Goal: Task Accomplishment & Management: Use online tool/utility

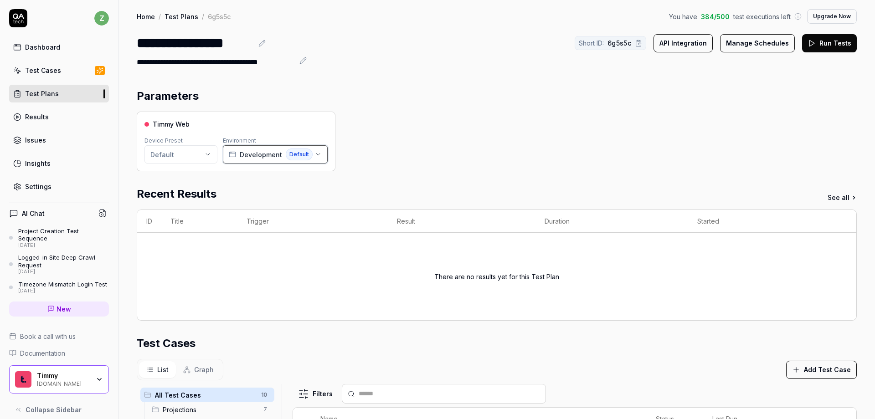
click at [253, 153] on span "Development" at bounding box center [261, 155] width 42 height 10
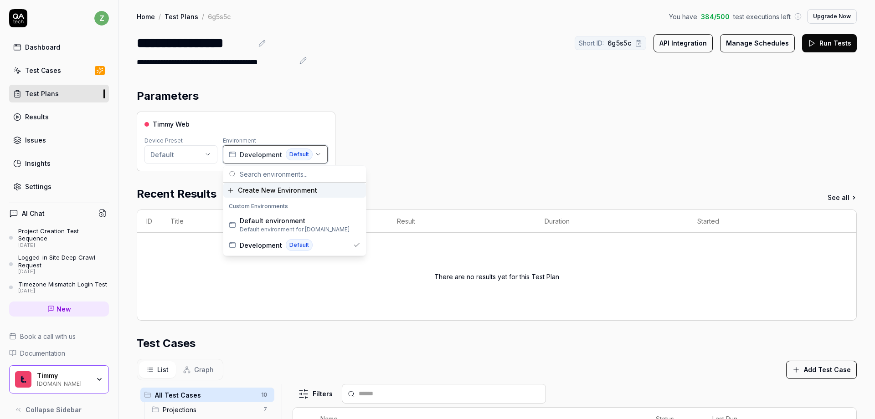
click at [253, 153] on span "Development" at bounding box center [261, 155] width 42 height 10
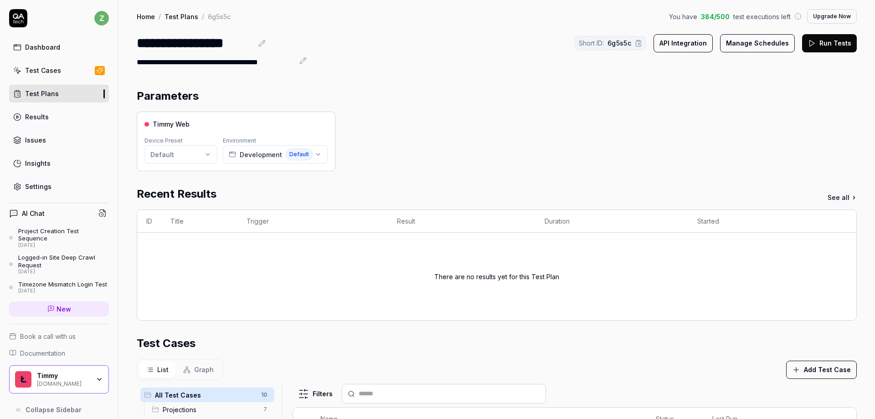
click at [365, 161] on div "Timmy Web Device Preset Default Environment Development Default" at bounding box center [497, 142] width 720 height 60
click at [189, 155] on html "**********" at bounding box center [437, 209] width 875 height 419
click at [190, 154] on html "**********" at bounding box center [437, 209] width 875 height 419
drag, startPoint x: 181, startPoint y: 123, endPoint x: 203, endPoint y: 125, distance: 22.5
click at [183, 123] on span "Timmy Web" at bounding box center [171, 124] width 37 height 10
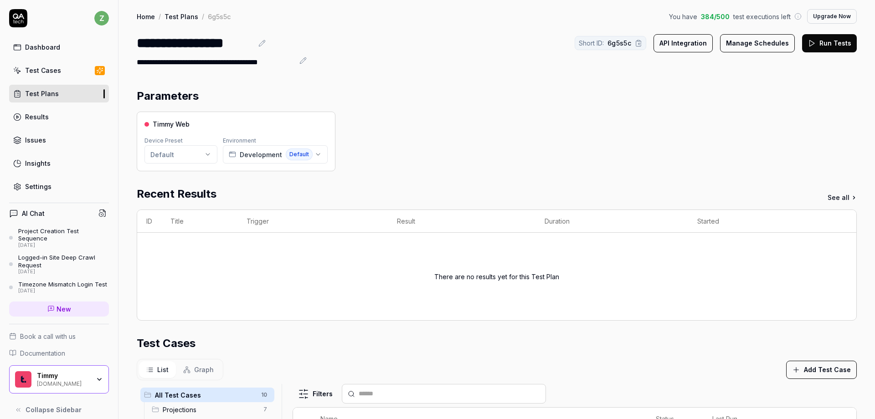
click at [214, 125] on div "Timmy Web" at bounding box center [235, 124] width 183 height 10
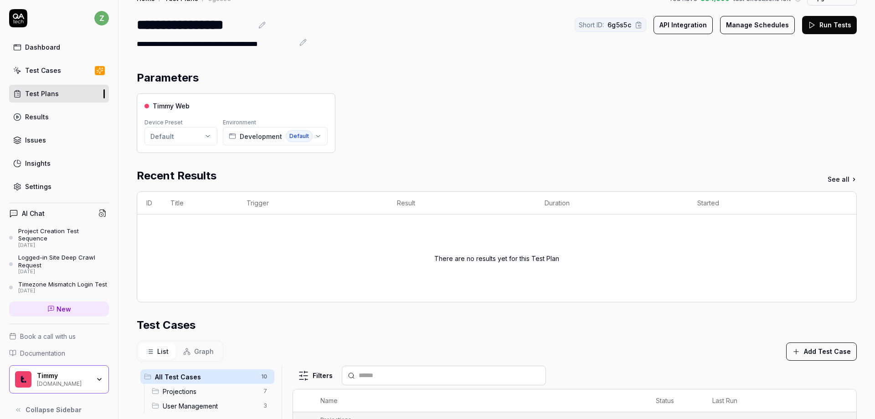
scroll to position [55, 0]
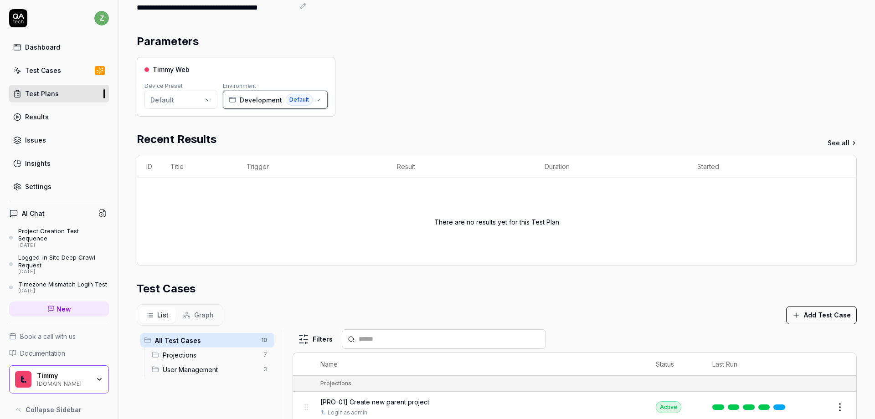
click at [318, 97] on icon "button" at bounding box center [317, 99] width 7 height 7
click at [396, 104] on div "Timmy Web Device Preset Default Environment Development Default" at bounding box center [497, 87] width 720 height 60
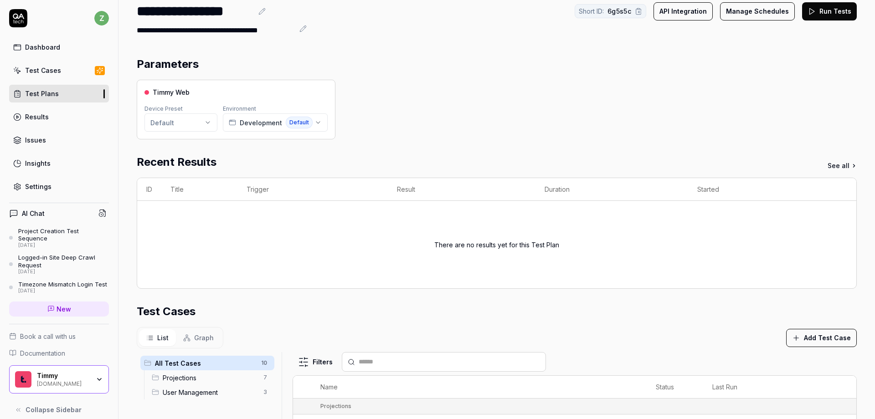
scroll to position [0, 0]
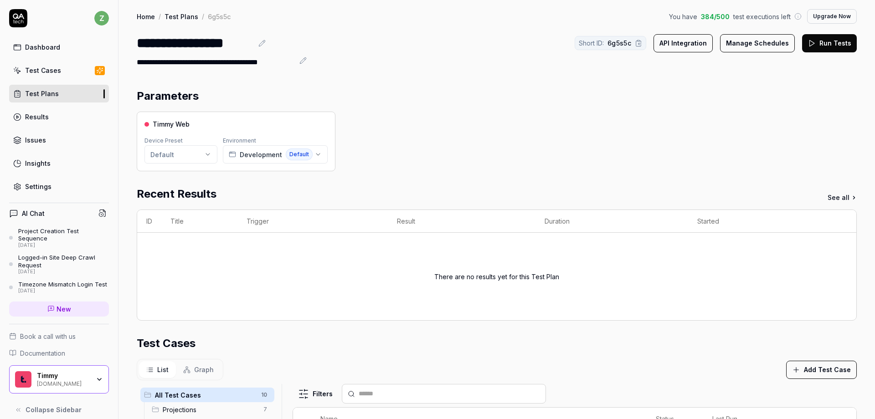
click at [828, 47] on button "Run Tests" at bounding box center [829, 43] width 55 height 18
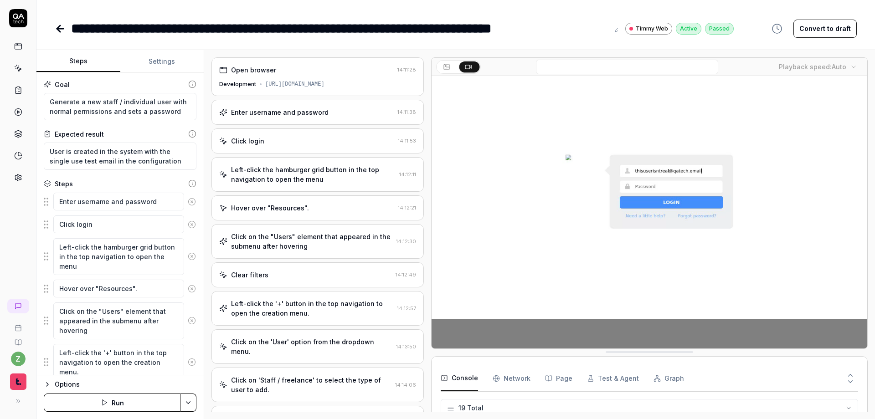
scroll to position [307, 0]
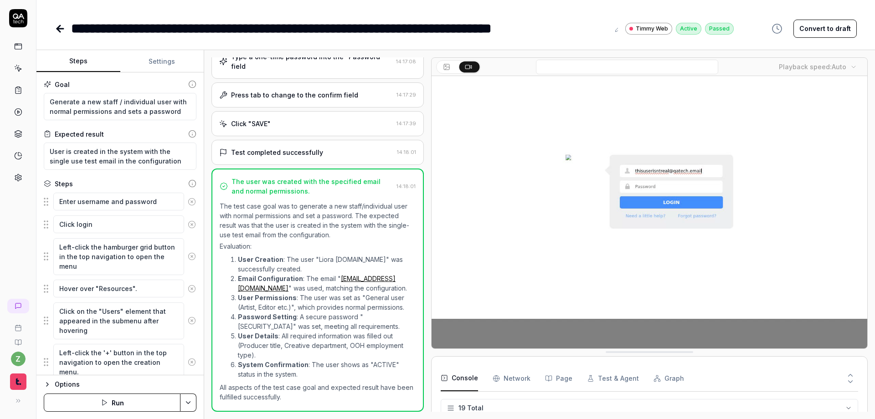
type textarea "*"
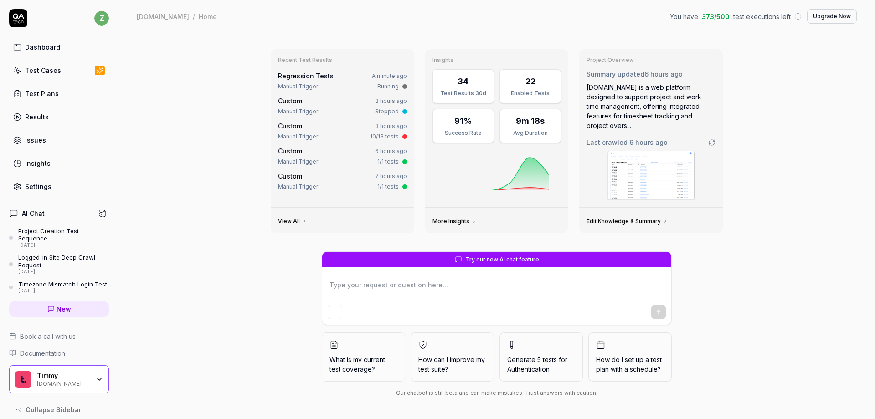
type textarea "*"
click at [318, 78] on link "Regression Tests" at bounding box center [306, 76] width 56 height 8
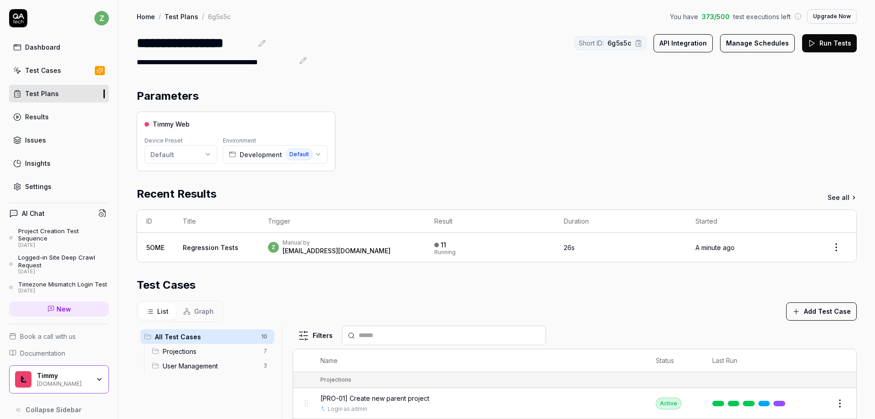
click at [376, 242] on div "z Manual by zach@rangeworks.io" at bounding box center [342, 247] width 148 height 16
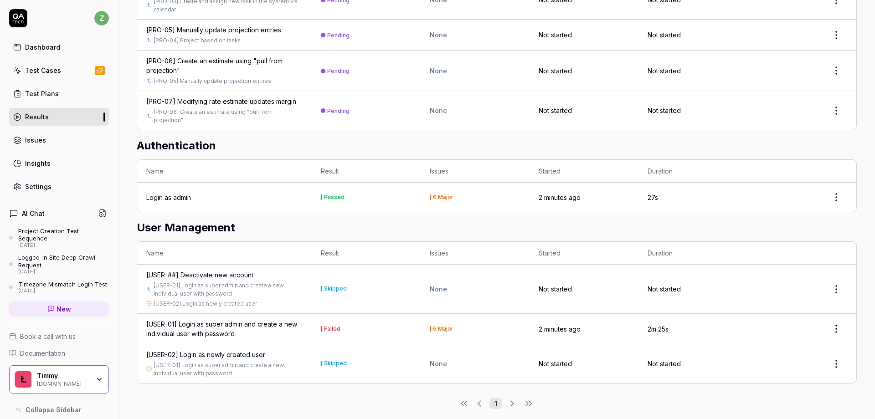
scroll to position [407, 0]
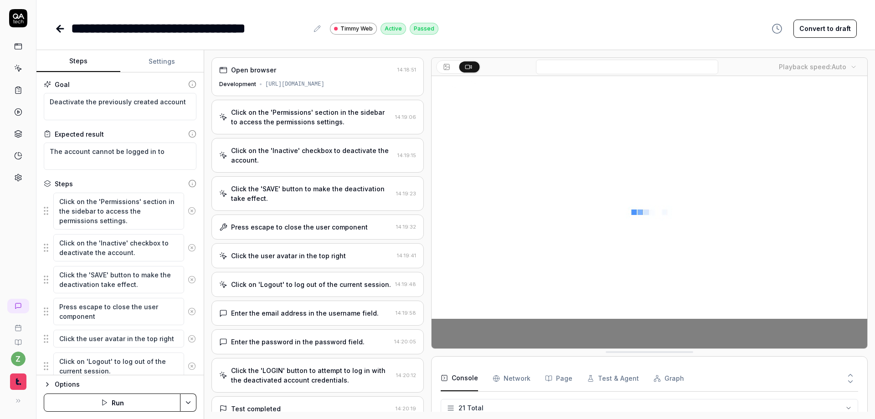
scroll to position [337, 0]
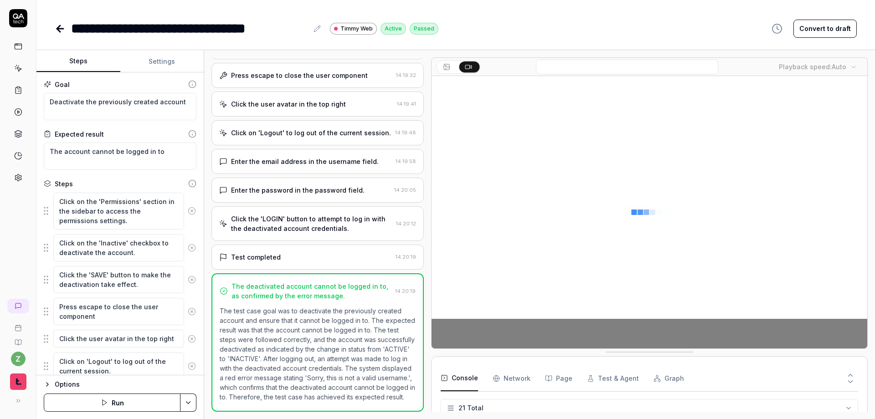
type textarea "*"
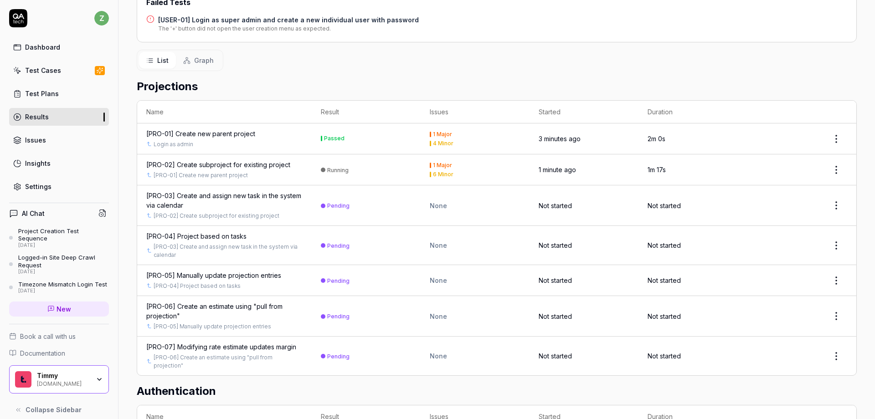
scroll to position [407, 0]
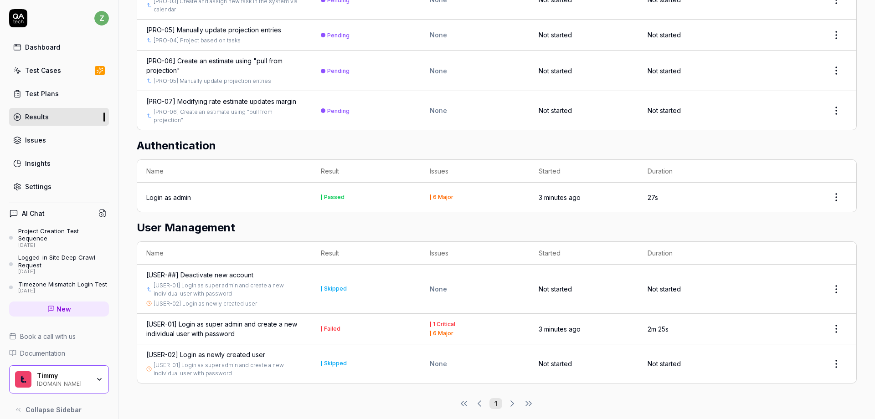
click at [211, 319] on div "[USER-01] Login as super admin and create a new individual user with password" at bounding box center [224, 328] width 156 height 19
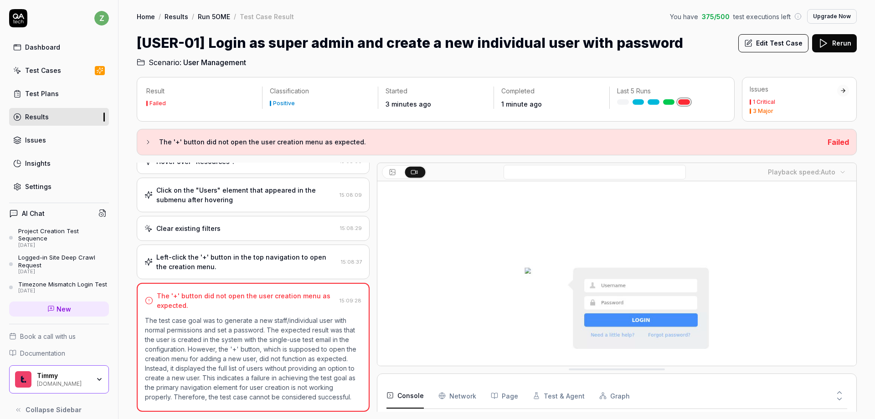
click at [241, 259] on div "Left-click the '+' button in the top navigation to open the creation menu." at bounding box center [246, 261] width 181 height 19
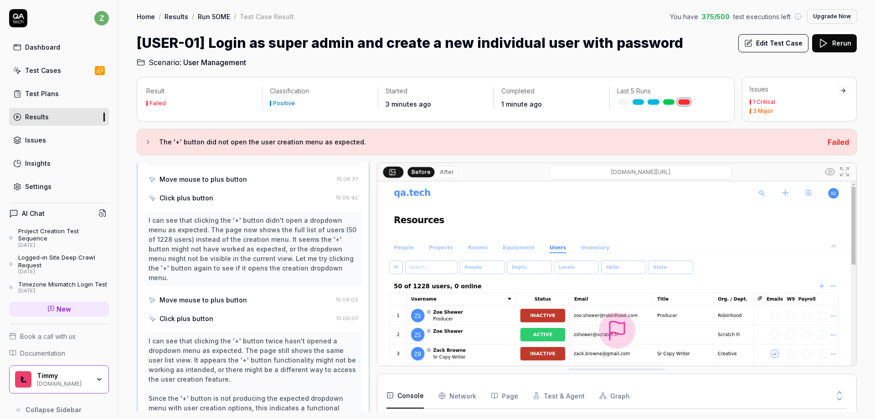
scroll to position [312, 0]
click at [204, 272] on div "I can see that clicking the '+' button didn't open a dropdown menu as expected.…" at bounding box center [253, 246] width 216 height 74
click at [210, 292] on div "Move mouse to plus button" at bounding box center [202, 297] width 87 height 10
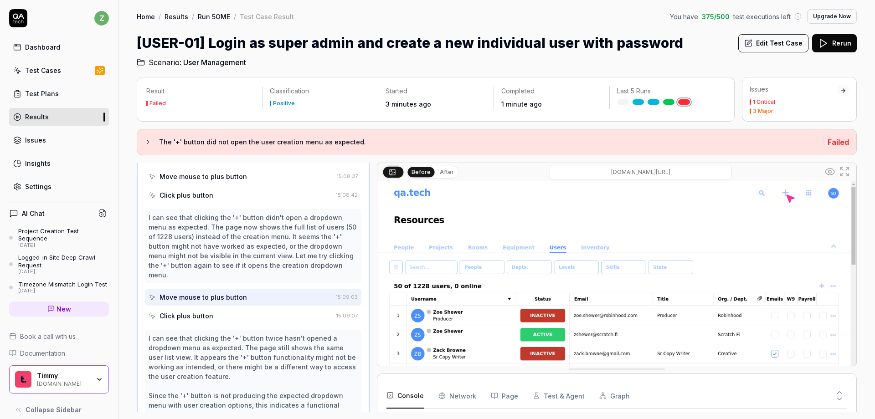
click at [215, 307] on div "Click plus button" at bounding box center [240, 315] width 184 height 17
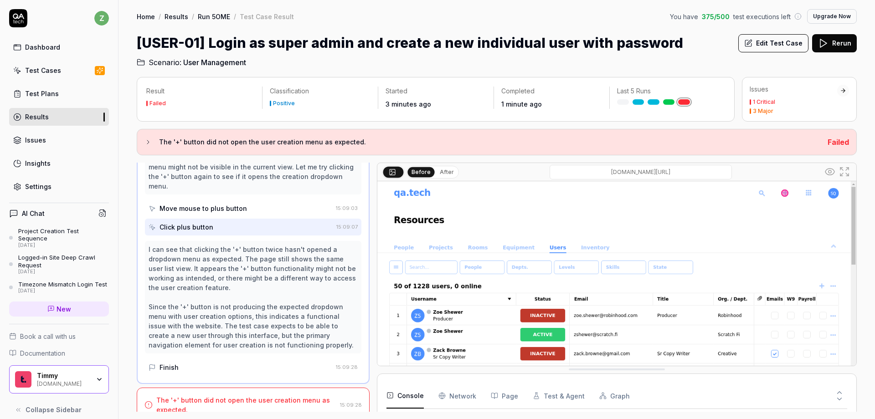
scroll to position [402, 0]
click at [212, 358] on div "Finish" at bounding box center [240, 366] width 184 height 17
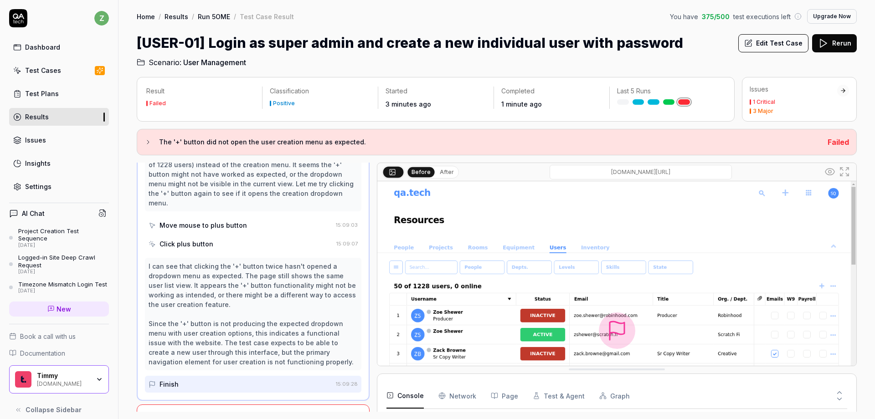
scroll to position [292, 0]
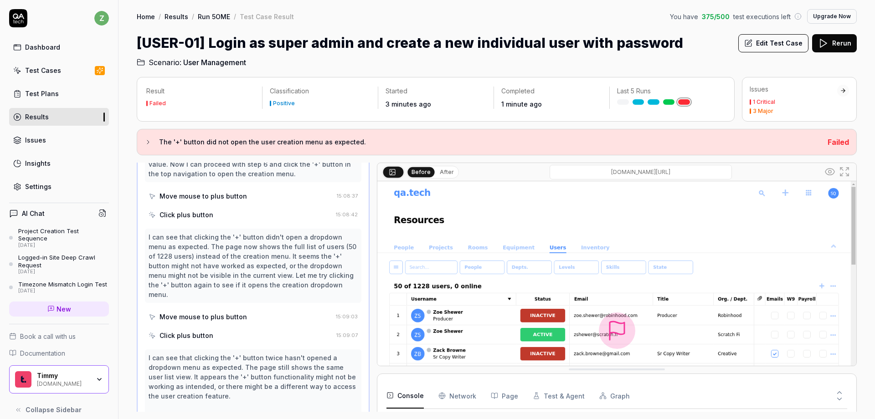
click at [220, 327] on div "Click plus button" at bounding box center [240, 335] width 184 height 17
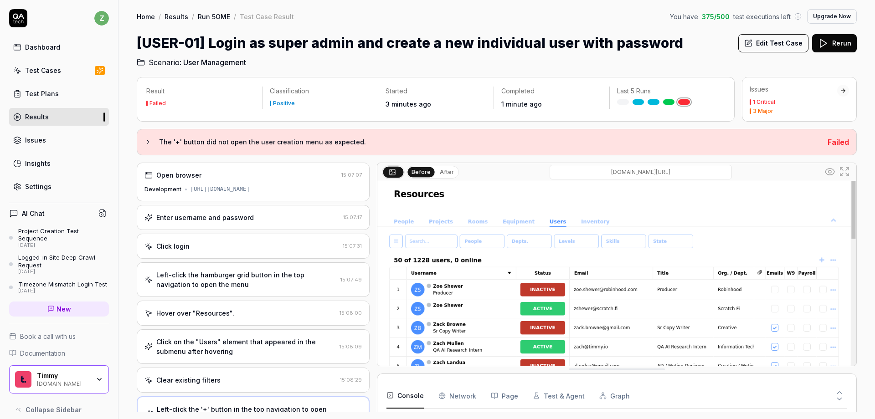
scroll to position [0, 0]
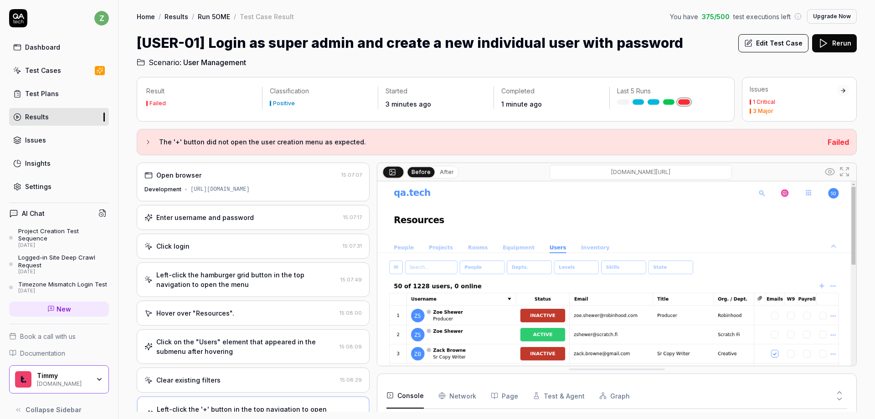
click at [783, 191] on img at bounding box center [616, 330] width 479 height 299
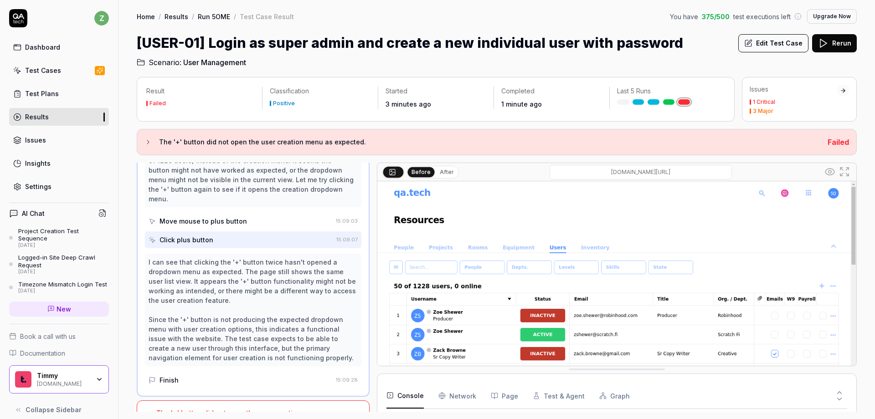
scroll to position [402, 0]
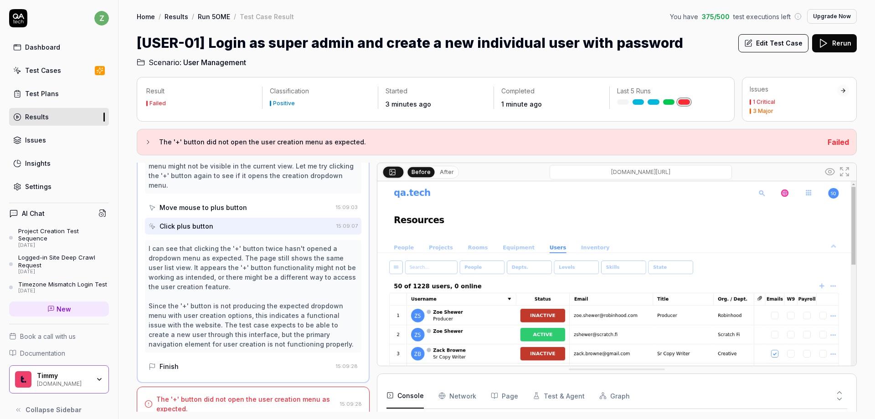
click at [779, 45] on button "Edit Test Case" at bounding box center [773, 43] width 70 height 18
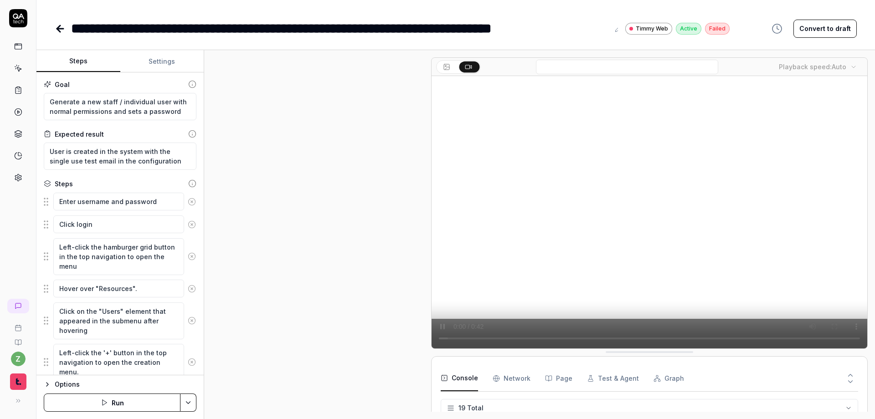
scroll to position [66, 0]
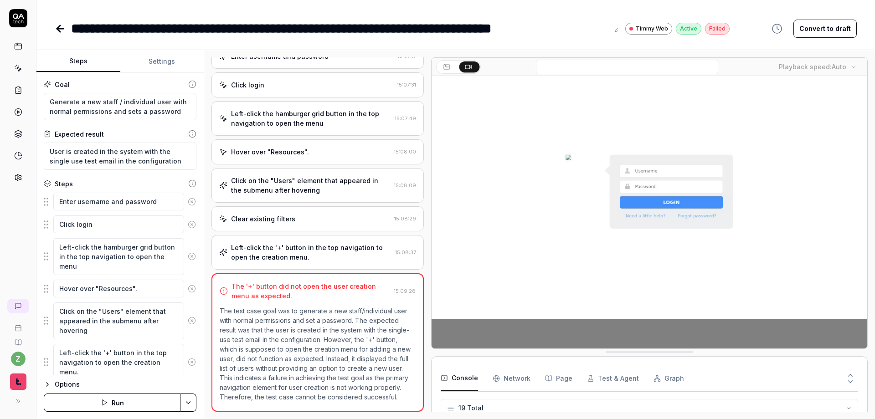
click at [59, 27] on icon at bounding box center [60, 28] width 11 height 11
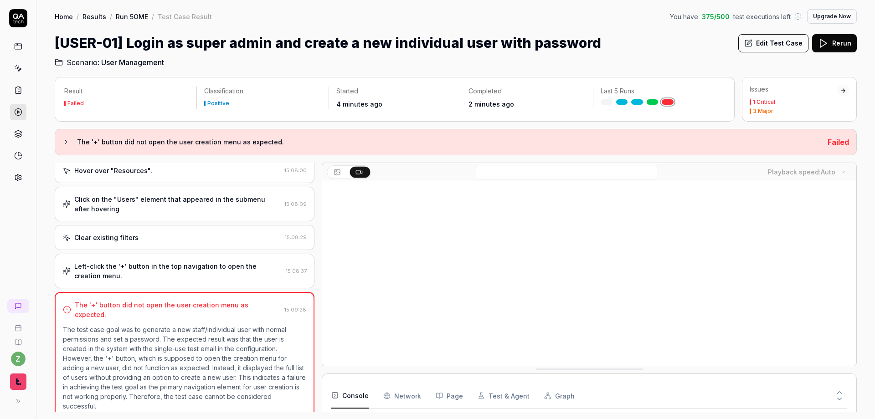
scroll to position [142, 0]
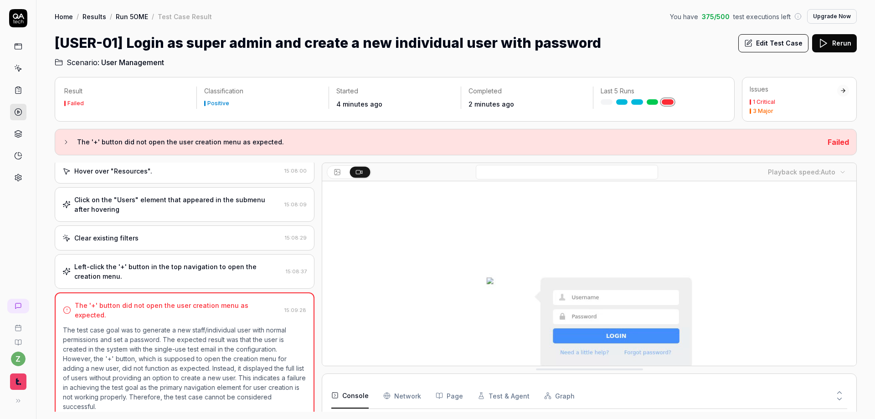
click at [140, 16] on link "Run 5OME" at bounding box center [132, 16] width 32 height 9
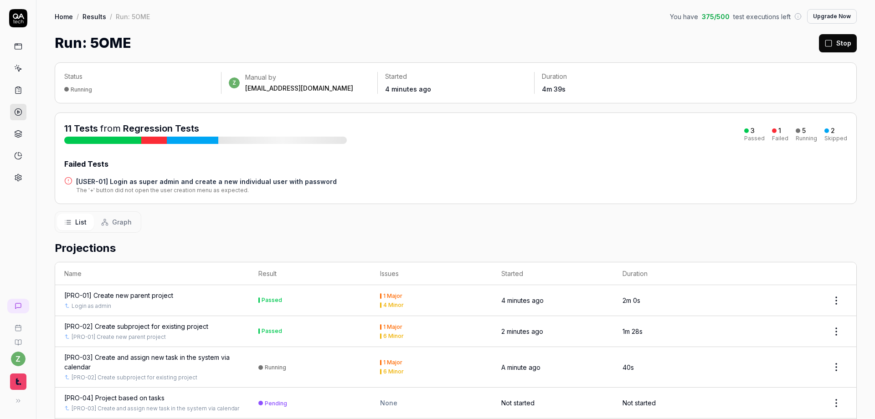
click at [827, 48] on button "Stop" at bounding box center [838, 43] width 38 height 18
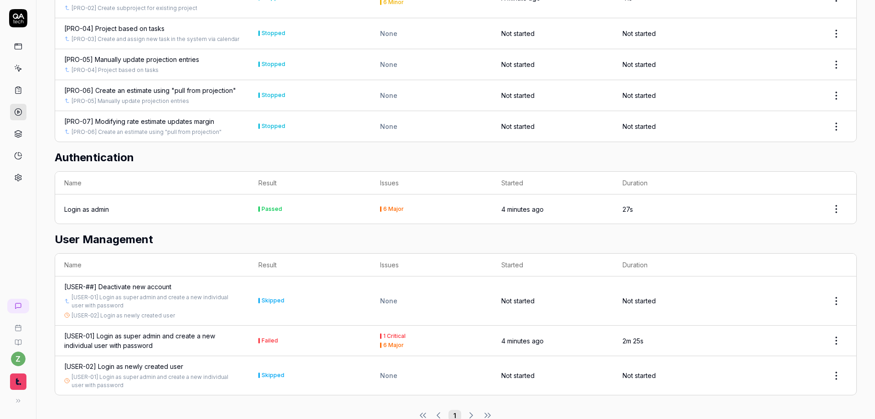
scroll to position [389, 0]
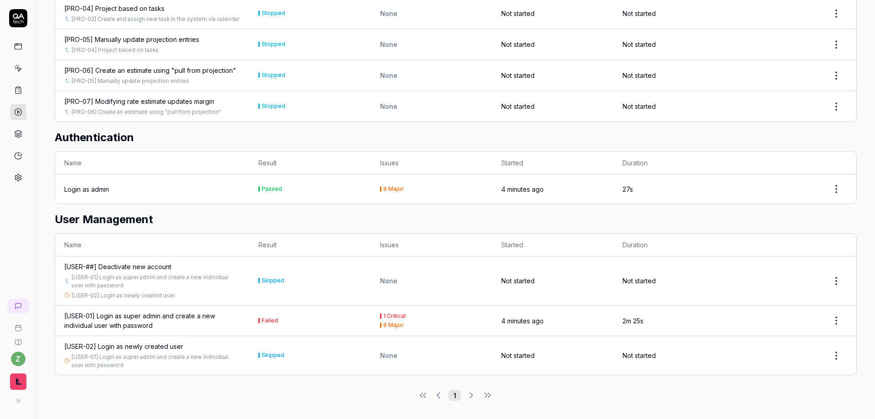
click at [138, 320] on div "[USER-01] Login as super admin and create a new individual user with password" at bounding box center [152, 320] width 176 height 19
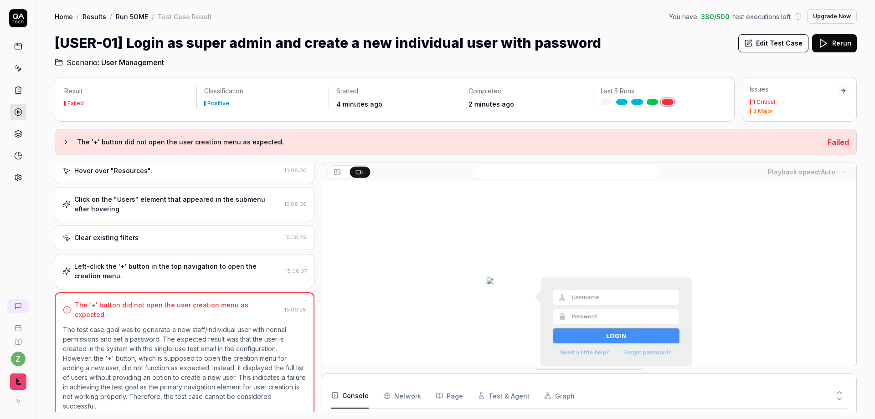
scroll to position [142, 0]
click at [759, 41] on button "Edit Test Case" at bounding box center [773, 43] width 70 height 18
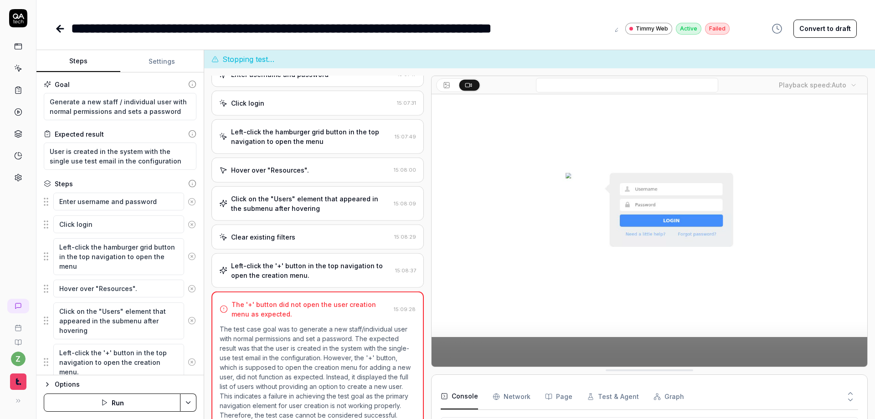
scroll to position [66, 0]
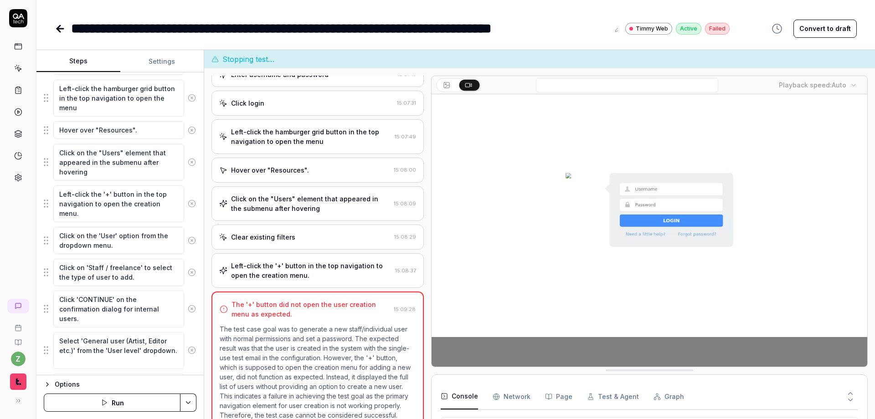
scroll to position [164, 0]
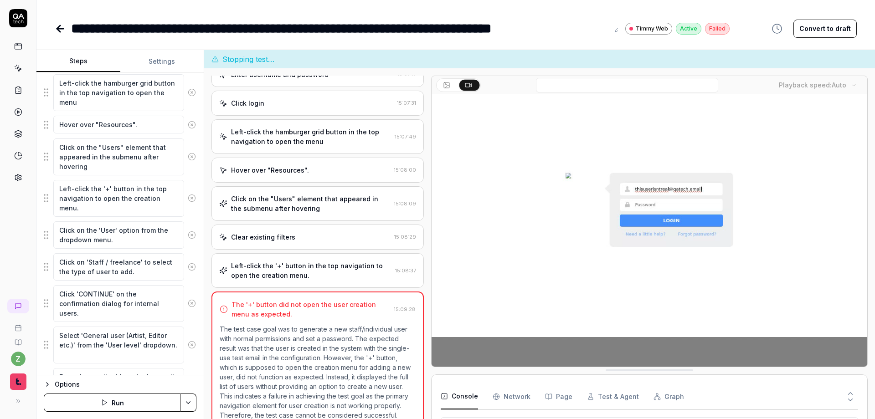
click at [15, 184] on link at bounding box center [18, 177] width 16 height 16
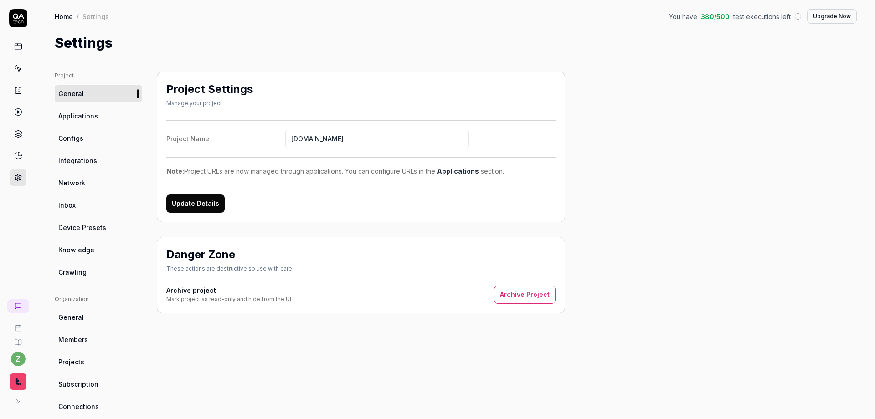
click at [86, 269] on link "Crawling" at bounding box center [98, 272] width 87 height 17
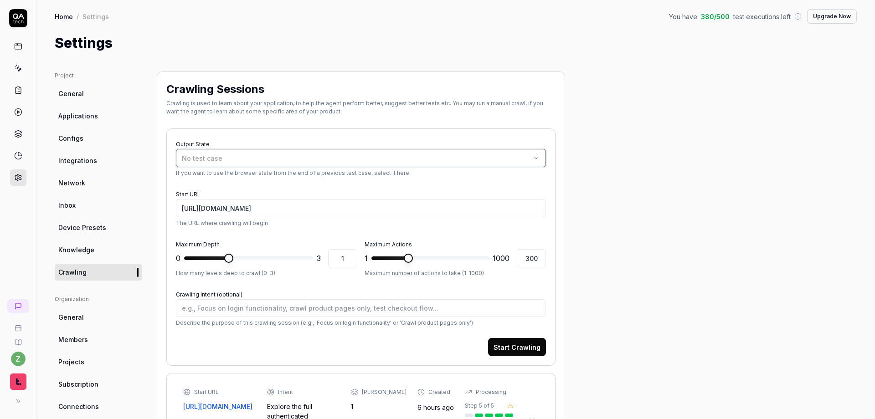
click at [447, 155] on div "No test case" at bounding box center [356, 159] width 349 height 10
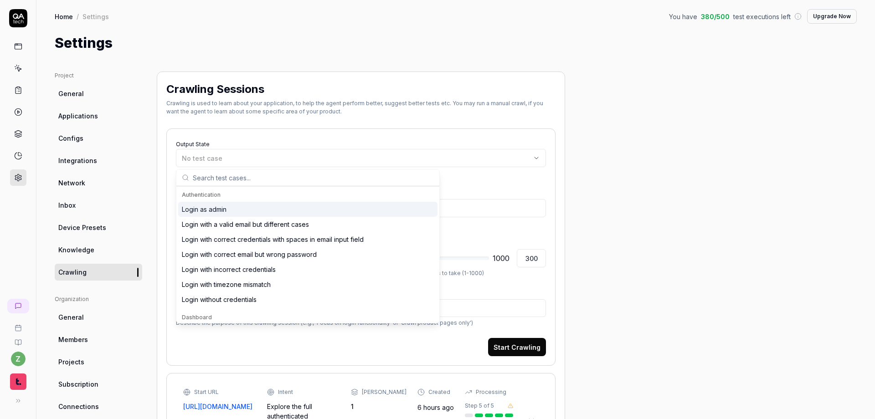
click at [363, 213] on div "Login as admin" at bounding box center [307, 209] width 259 height 15
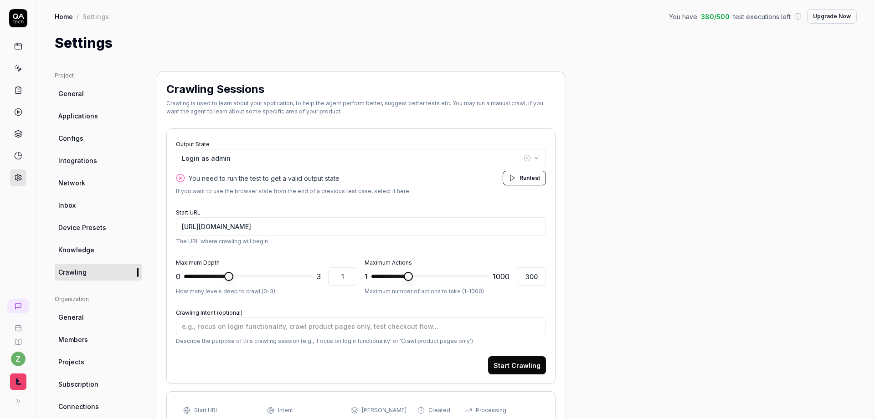
type textarea "*"
type input "3"
click at [393, 286] on div "Maximum Depth 0 * 3 3 How many levels deep to crawl (0-3) Maximum Actions 1 ***…" at bounding box center [361, 275] width 370 height 39
type textarea "*"
type input "1000"
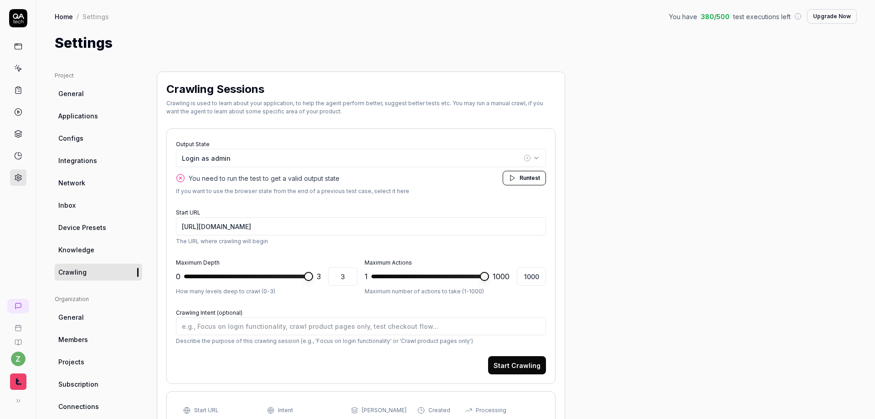
click at [489, 281] on span at bounding box center [484, 276] width 9 height 9
click at [488, 323] on textarea "Crawling Intent (optional)" at bounding box center [361, 326] width 370 height 18
type textarea "*"
type textarea "E"
type textarea "*"
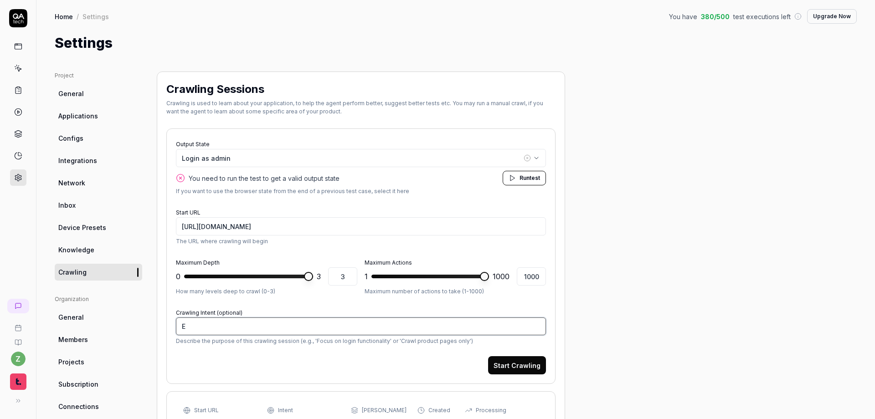
type textarea "Ex"
type textarea "*"
type textarea "Exp"
type textarea "*"
type textarea "Expl"
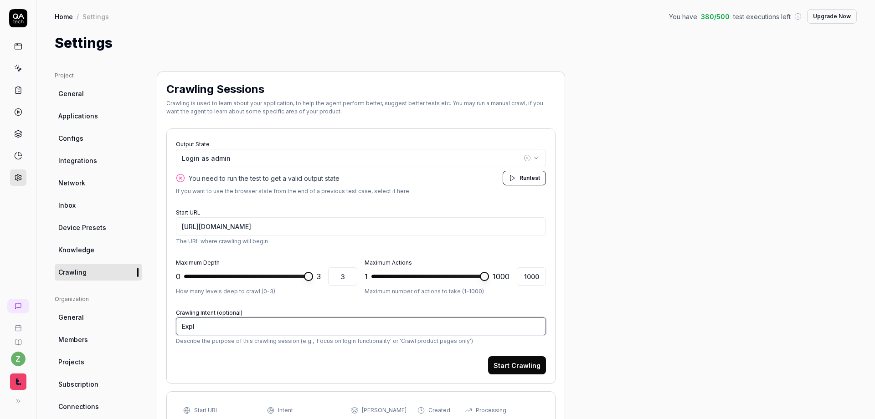
type textarea "*"
type textarea "Explo"
type textarea "*"
type textarea "Explor"
type textarea "*"
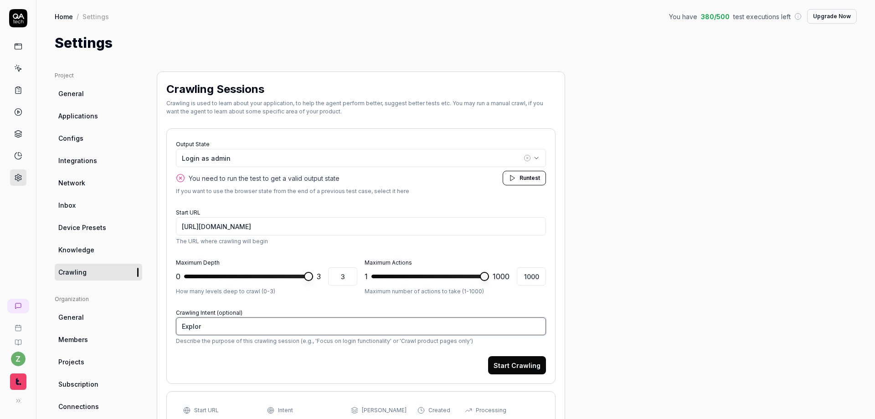
type textarea "Explori"
type textarea "*"
type textarea "Exploring"
type textarea "*"
type textarea "Exploring v"
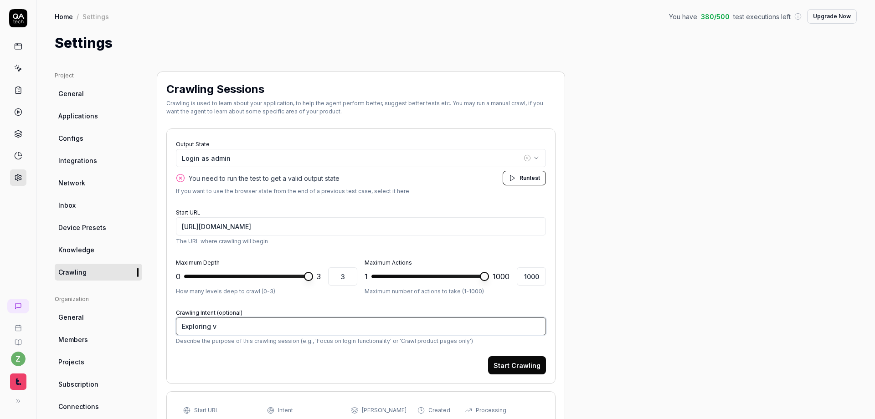
type textarea "*"
type textarea "Exploring va"
type textarea "*"
type textarea "Exploring var"
type textarea "*"
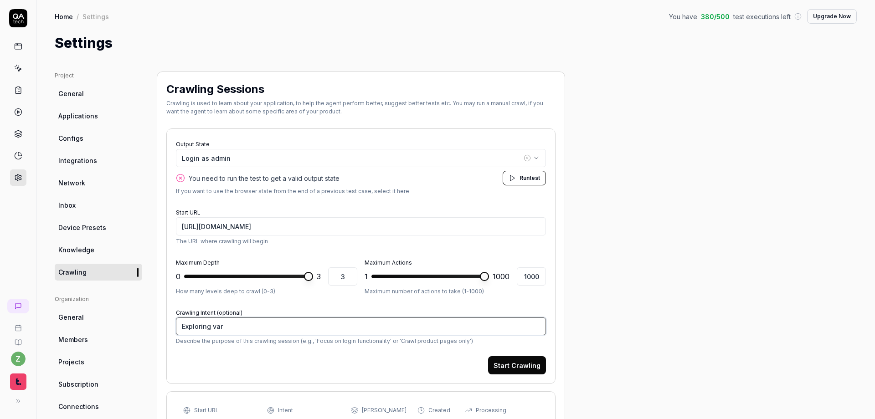
type textarea "Exploring vari"
type textarea "*"
type textarea "Exploring vario"
type textarea "*"
type textarea "Exploring variou"
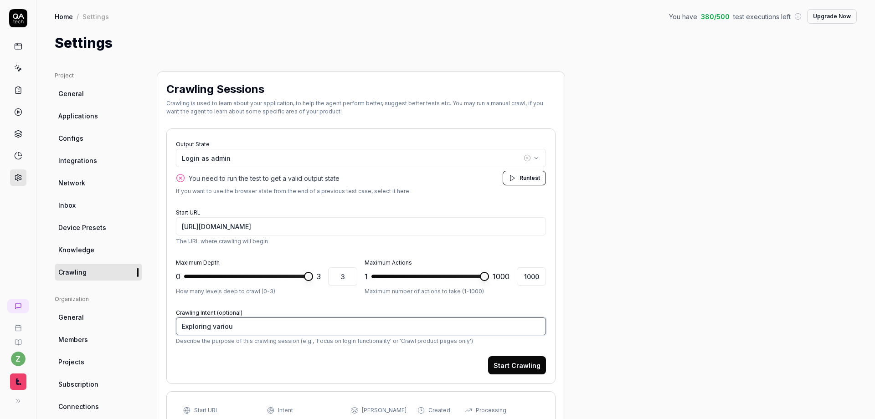
type textarea "*"
type textarea "Exploring various"
type textarea "*"
type textarea "Exploring various"
type textarea "*"
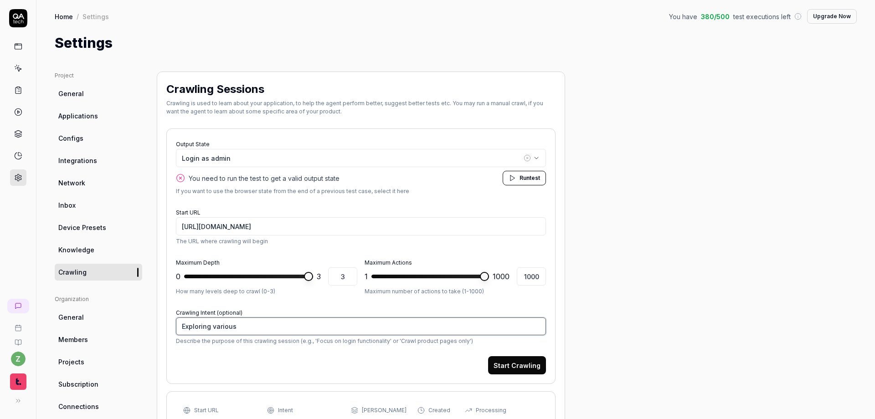
type textarea "Exploring various p"
type textarea "*"
type textarea "Exploring various pa"
type textarea "*"
type textarea "Exploring various pag"
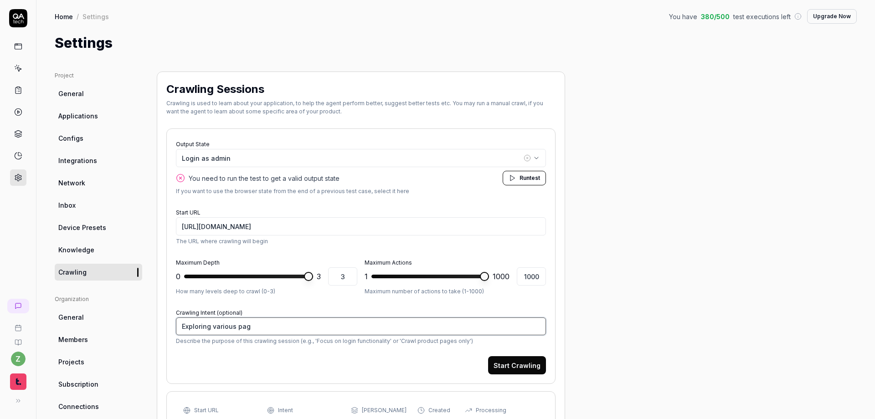
type textarea "*"
type textarea "Exploring various page"
type textarea "*"
type textarea "Exploring various pages"
type textarea "*"
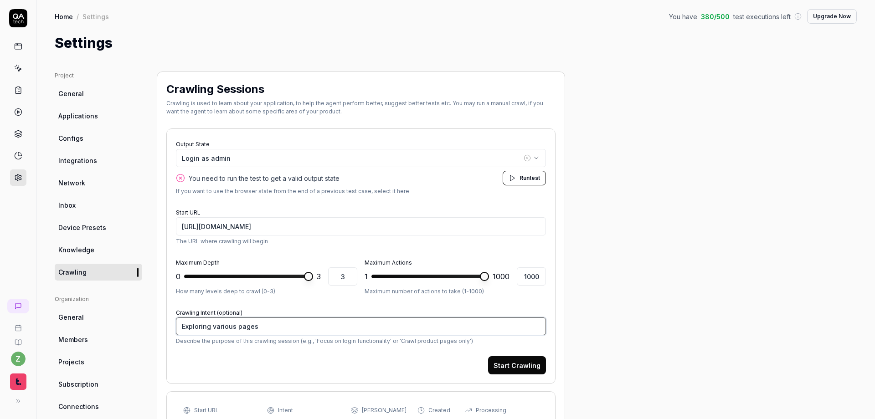
type textarea "Exploring various pages,"
type textarea "*"
type textarea "Exploring various pages,"
type textarea "*"
type textarea "Exploring various pages, o"
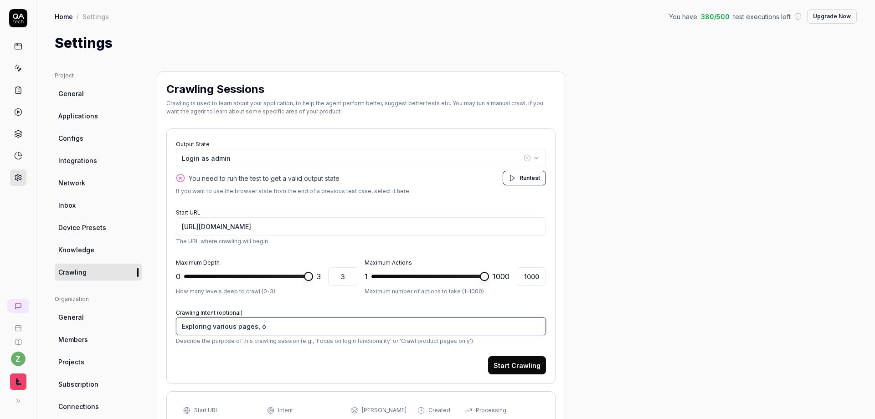
type textarea "*"
type textarea "Exploring various pages, onl"
type textarea "*"
type textarea "Exploring various pages, only"
type textarea "*"
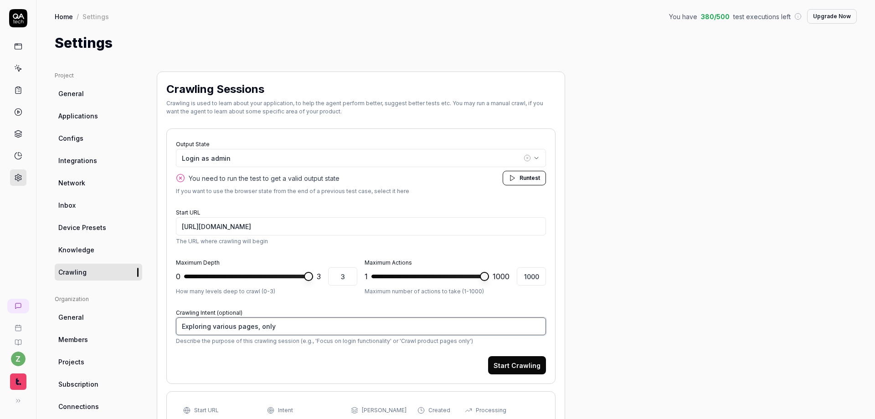
type textarea "Exploring various pages, only"
type textarea "*"
type textarea "Exploring various pages, only n"
type textarea "*"
type textarea "Exploring various pages, only ne"
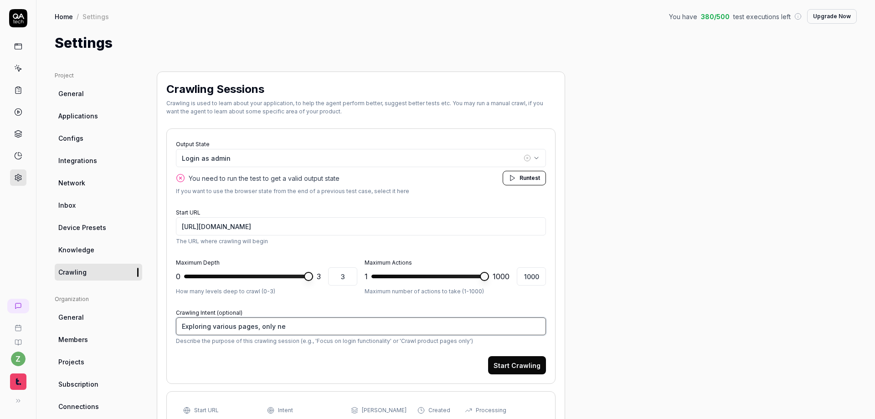
type textarea "*"
type textarea "Exploring various pages, only nee"
type textarea "*"
type textarea "Exploring various pages, only need"
type textarea "*"
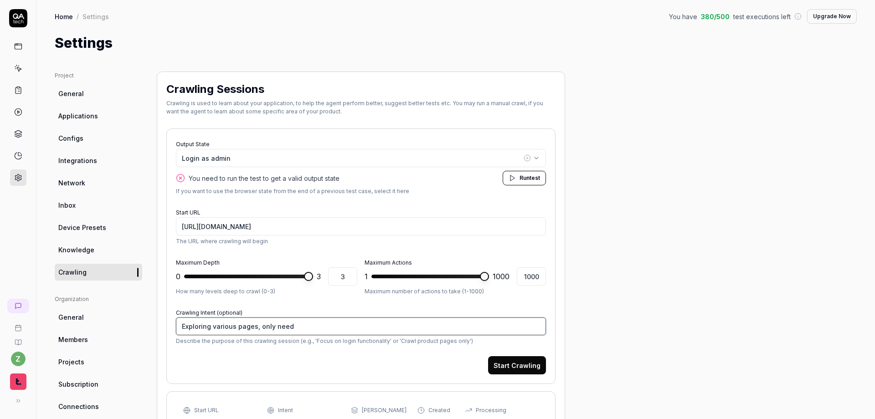
type textarea "Exploring various pages, only need t"
type textarea "*"
type textarea "Exploring various pages, only need to"
type textarea "*"
type textarea "Exploring various pages, only need to"
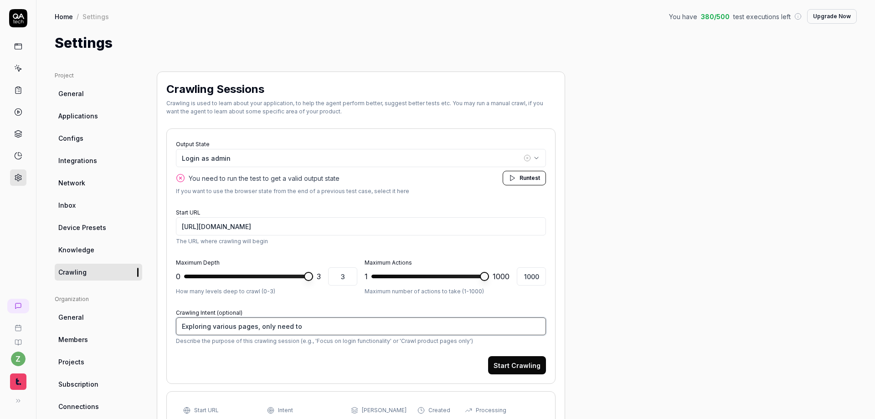
type textarea "*"
type textarea "Exploring various pages, only need to v"
type textarea "*"
type textarea "Exploring various pages, only need to vi"
type textarea "*"
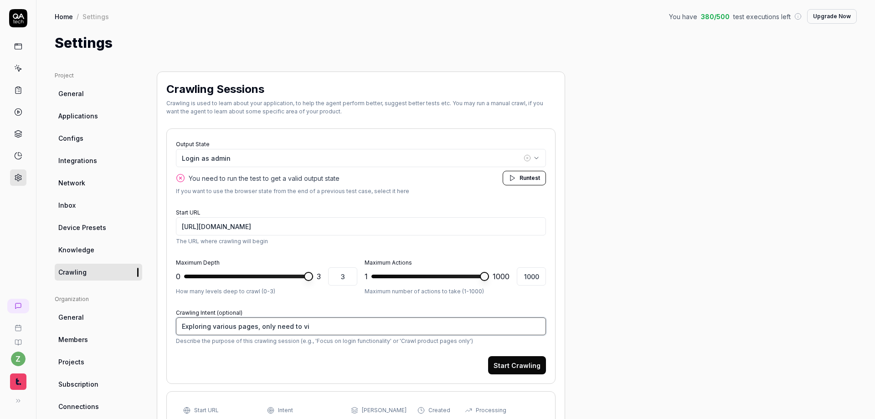
type textarea "Exploring various pages, only need to vis"
type textarea "*"
type textarea "Exploring various pages, only need to visi"
type textarea "*"
type textarea "Exploring various pages, only need to visit"
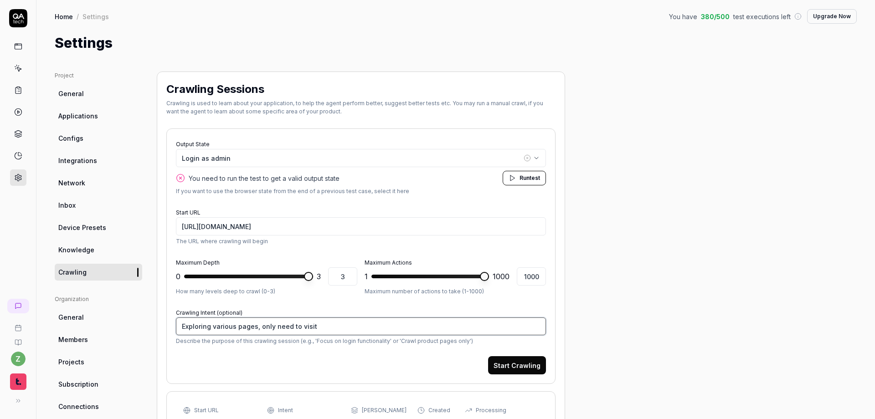
type textarea "*"
type textarea "Exploring various pages, only need to visit"
type textarea "*"
type textarea "Exploring various pages, only need to visit o"
type textarea "*"
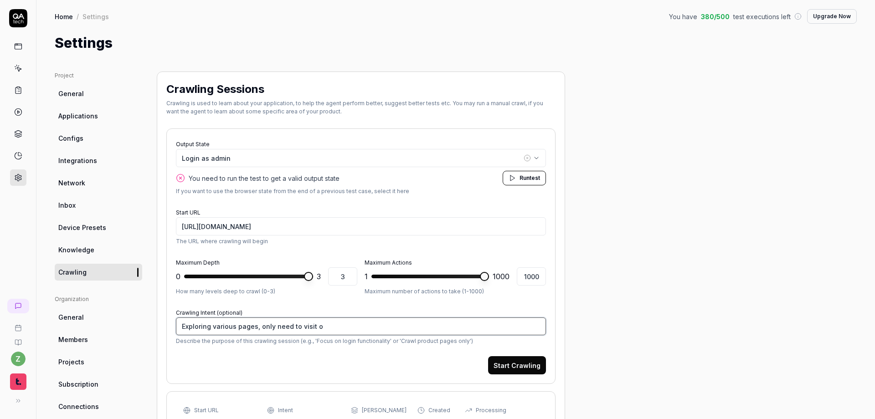
type textarea "Exploring various pages, only need to visit on"
type textarea "*"
type textarea "Exploring various pages, only need to visit one"
type textarea "*"
type textarea "Exploring various pages, only need to visit one"
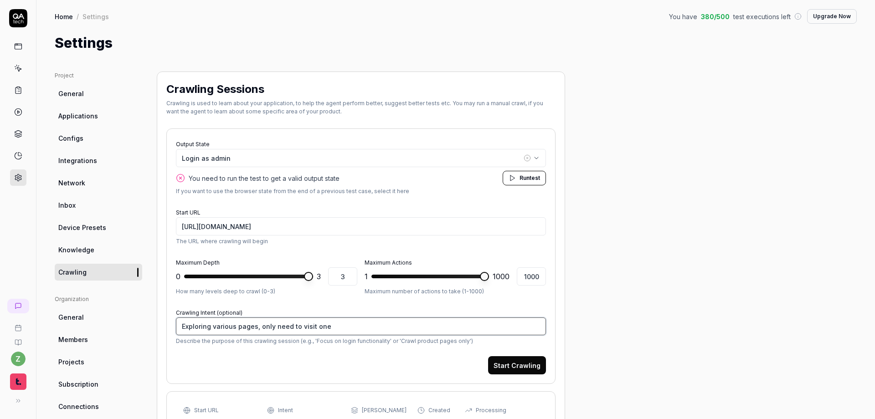
type textarea "*"
type textarea "Exploring various pages, only need to visit one t"
type textarea "*"
type textarea "Exploring various pages, only need to visit one ty"
type textarea "*"
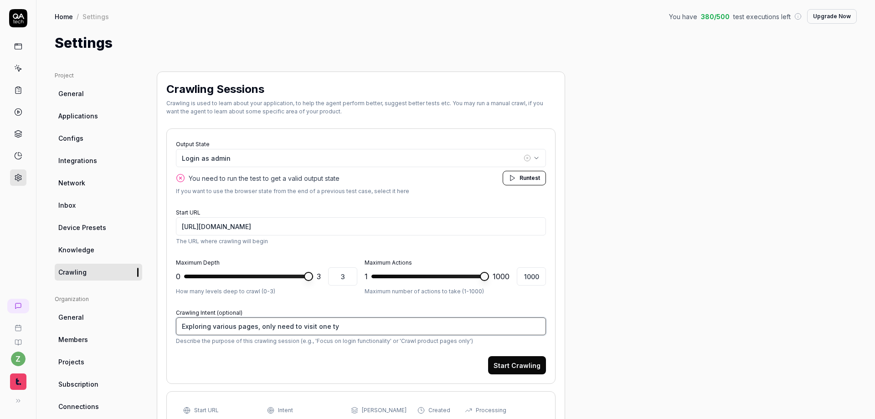
type textarea "Exploring various pages, only need to visit one typ"
type textarea "*"
type textarea "Exploring various pages, only need to visit one type"
type textarea "*"
type textarea "Exploring various pages, only need to visit one type"
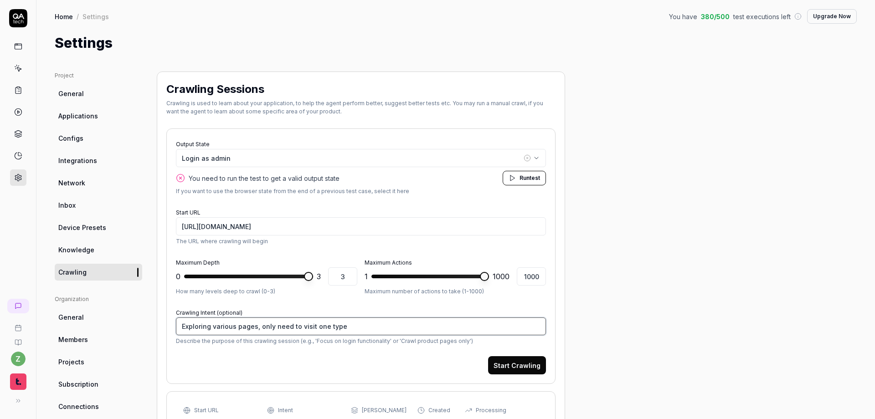
type textarea "*"
type textarea "Exploring various pages, only need to visit one type of"
type textarea "*"
type textarea "Exploring various pages, only need to visit one type of"
type textarea "*"
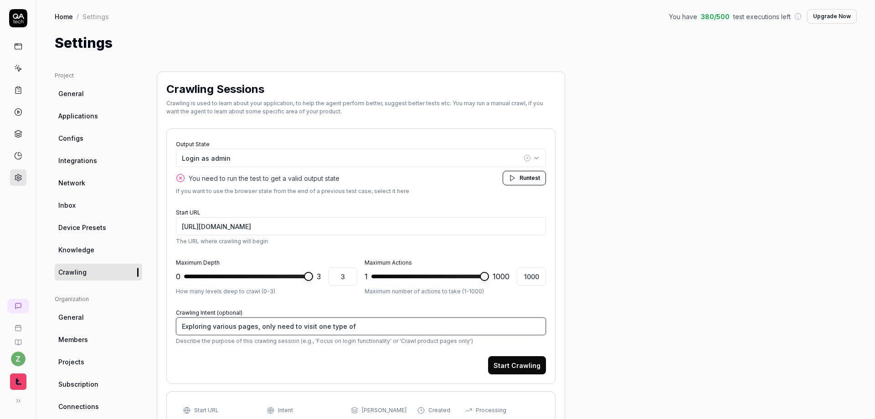
type textarea "Exploring various pages, only need to visit one type of"
type textarea "*"
type textarea "Exploring various pages, only need to visit one type o"
type textarea "*"
type textarea "Exploring various pages, only need to visit one type"
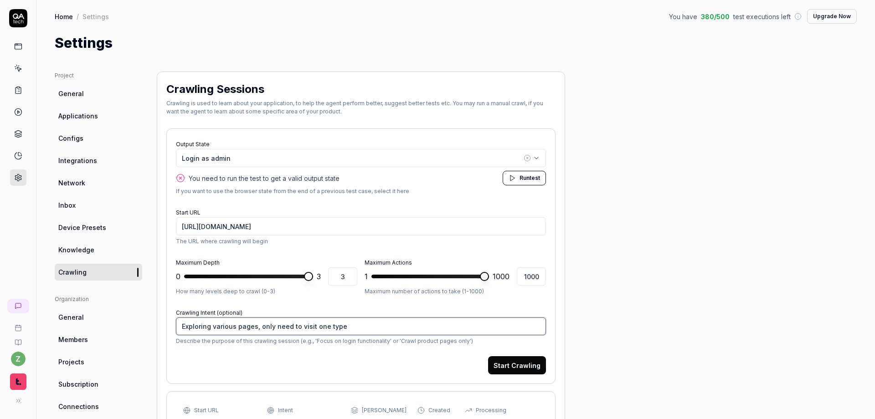
type textarea "*"
type textarea "Exploring various pages, only need to visit one type"
type textarea "*"
type textarea "Exploring various pages, only need to visit one typ"
type textarea "*"
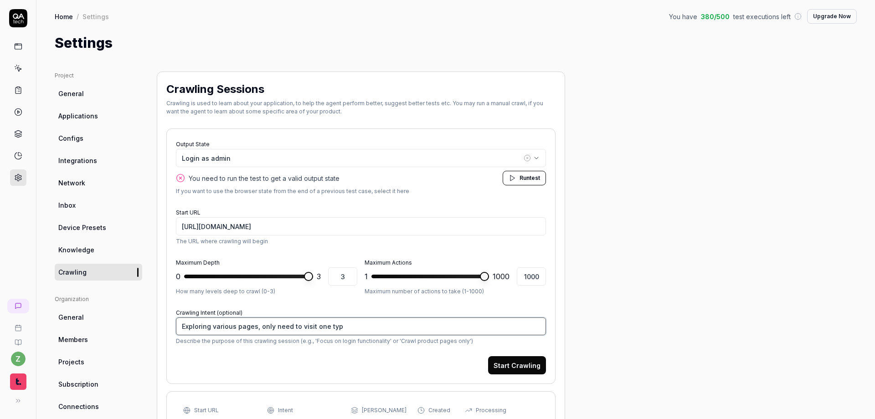
type textarea "Exploring various pages, only need to visit one ty"
type textarea "*"
type textarea "Exploring various pages, only need to visit one t"
type textarea "*"
type textarea "Exploring various pages, only need to visit one"
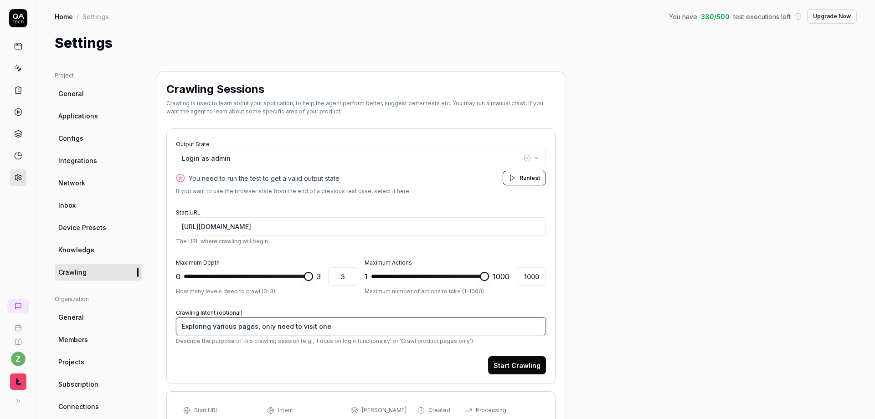
type textarea "*"
type textarea "Exploring various pages, only need to visit one"
type textarea "*"
type textarea "Exploring various pages, only need to visit on"
type textarea "*"
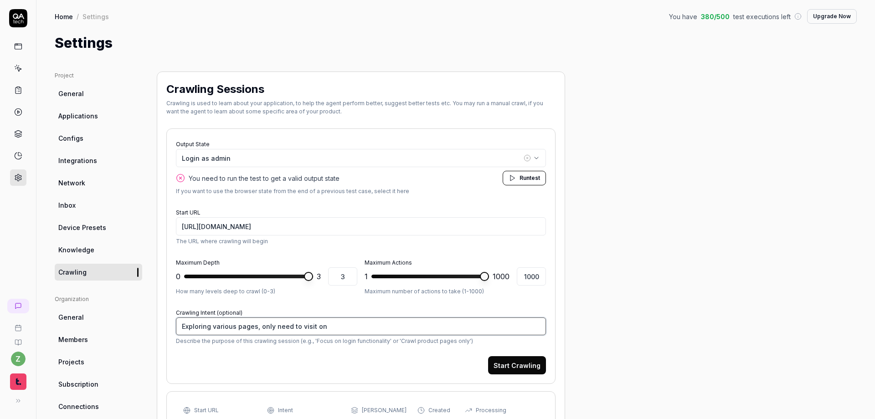
type textarea "Exploring various pages, only need to visit o"
type textarea "*"
type textarea "Exploring various pages, only need to visit"
type textarea "*"
type textarea "Exploring various pages, only need to visit"
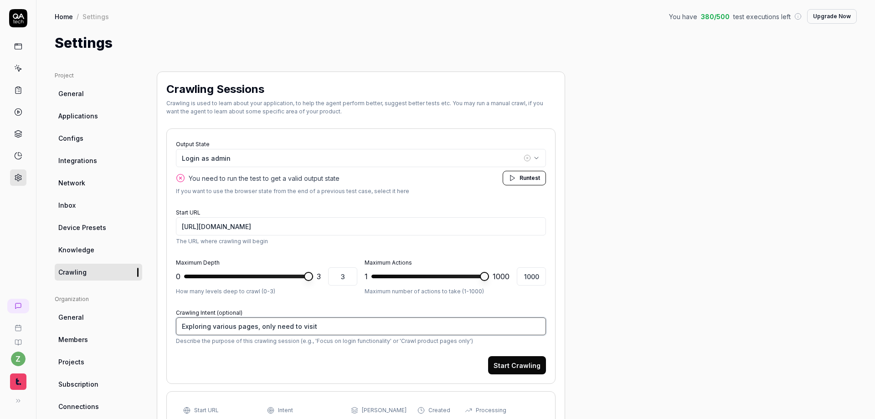
type textarea "*"
type textarea "Exploring various pages, only need to visi"
type textarea "*"
type textarea "Exploring various pages, only need to vis"
type textarea "*"
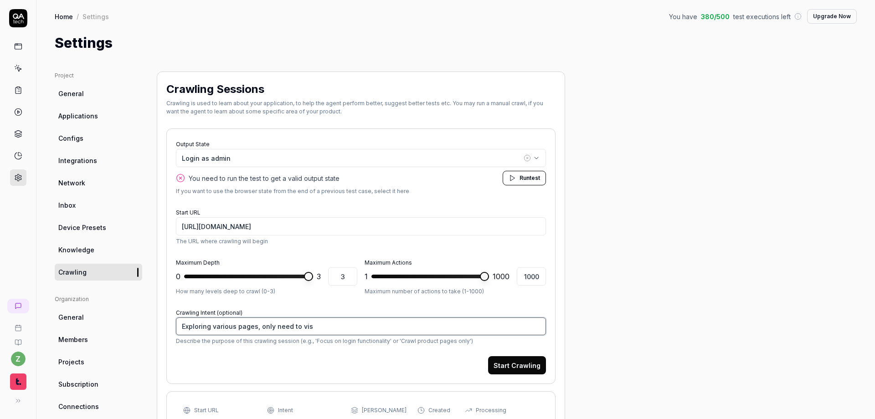
type textarea "Exploring various pages, only need to vi"
type textarea "*"
type textarea "Exploring various pages, only need to v"
type textarea "*"
type textarea "Exploring various pages, only need to"
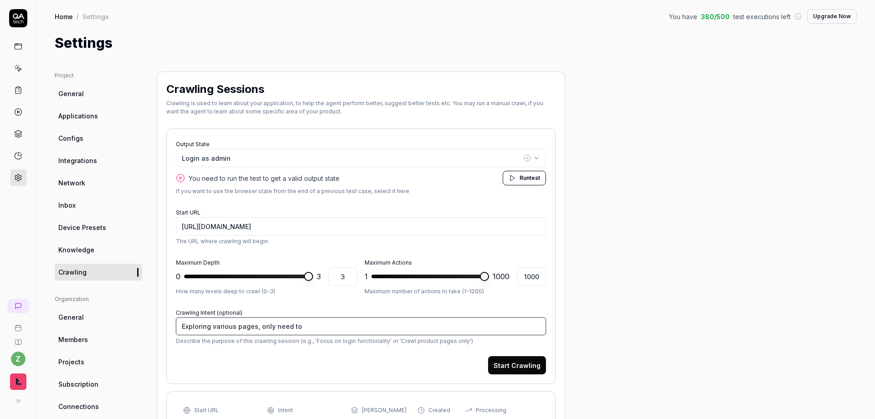
type textarea "*"
type textarea "Exploring various pages, only need to"
type textarea "*"
type textarea "Exploring various pages, only need t"
type textarea "*"
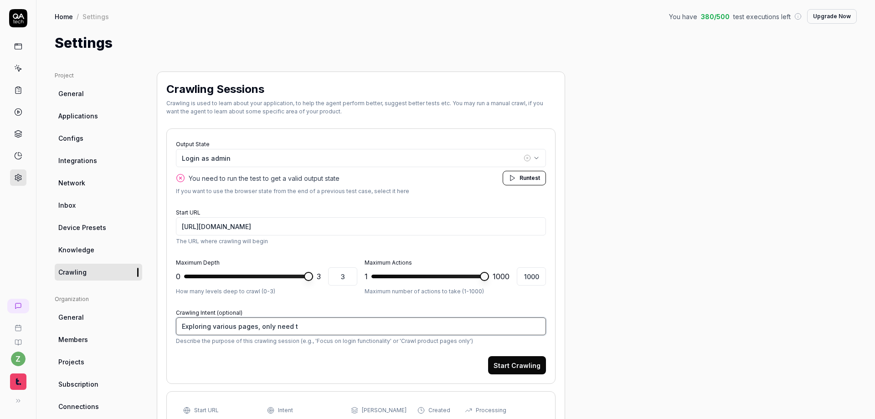
type textarea "Exploring various pages, only need"
type textarea "*"
type textarea "Exploring various pages, only need"
type textarea "*"
type textarea "Exploring various pages, only nee"
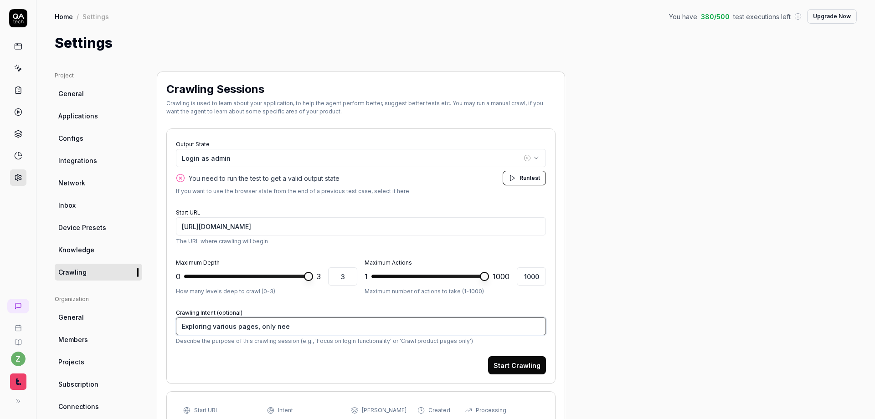
type textarea "*"
type textarea "Exploring various pages, only ne"
type textarea "*"
type textarea "Exploring various pages, only n"
type textarea "*"
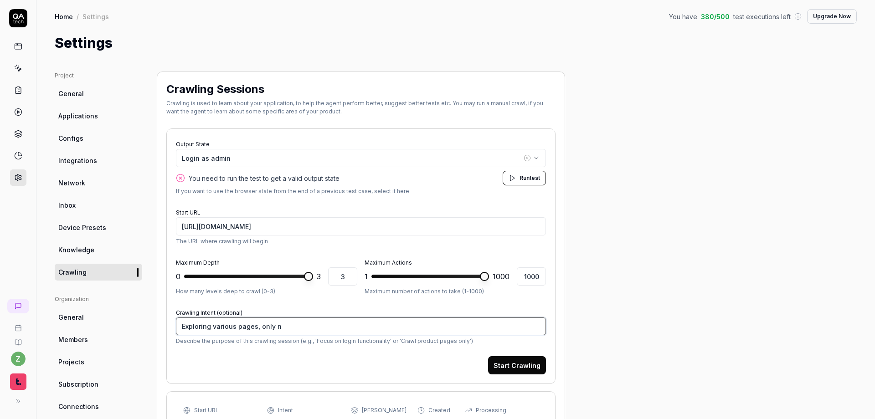
type textarea "Exploring various pages, only"
type textarea "*"
type textarea "Exploring various pages, only"
type textarea "*"
type textarea "Exploring various pages, onl"
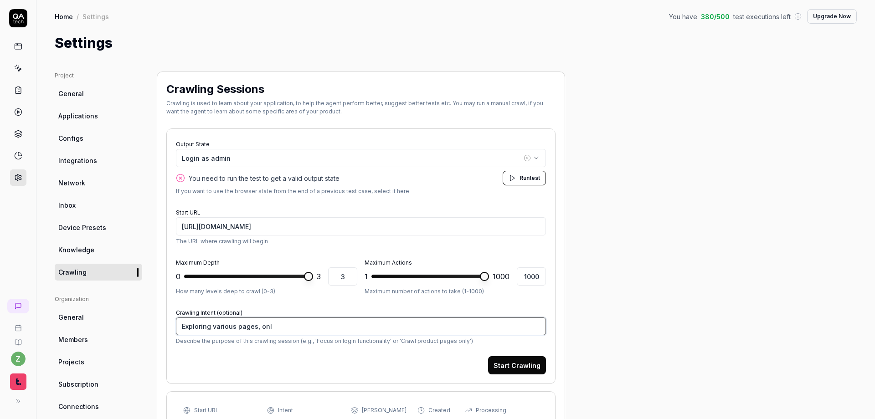
type textarea "*"
type textarea "Exploring various pages, on"
type textarea "*"
type textarea "Exploring various pages, o"
type textarea "*"
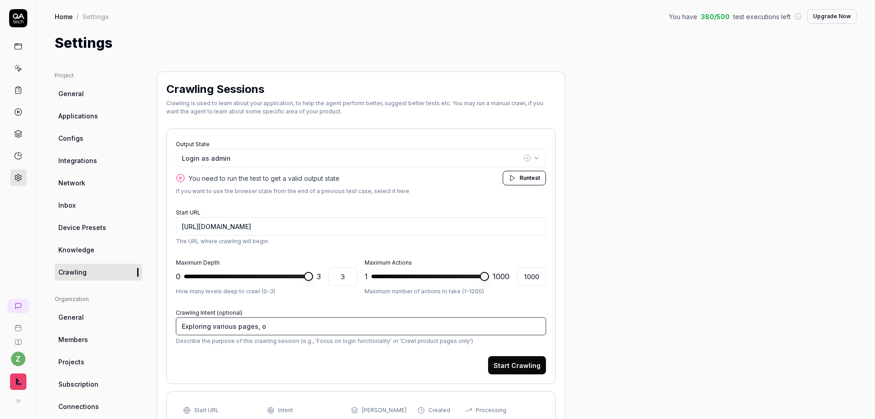
type textarea "Exploring various pages,"
type textarea "*"
type textarea "Exploring various pages, a"
type textarea "*"
type textarea "Exploring various pages, an"
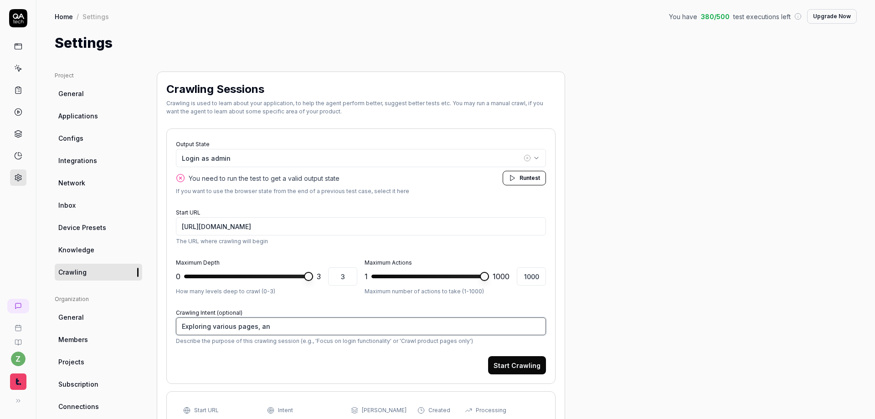
type textarea "*"
type textarea "Exploring various pages, and"
type textarea "*"
type textarea "Exploring various pages, and"
type textarea "*"
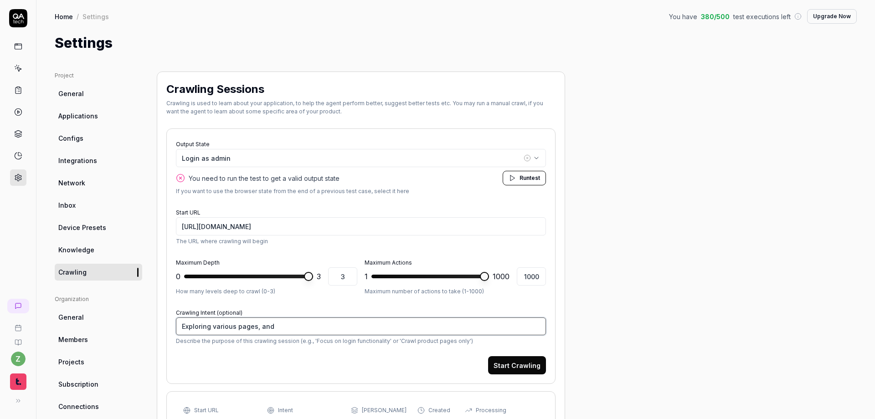
type textarea "Exploring various pages, and n"
type textarea "*"
type textarea "Exploring various pages, and na"
type textarea "*"
type textarea "Exploring various pages, and nav"
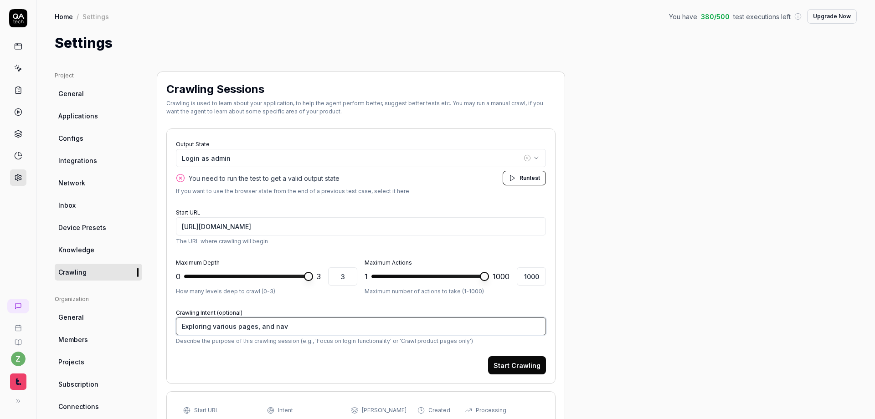
type textarea "*"
type textarea "Exploring various pages, and navi"
type textarea "*"
type textarea "Exploring various pages, and navig"
type textarea "*"
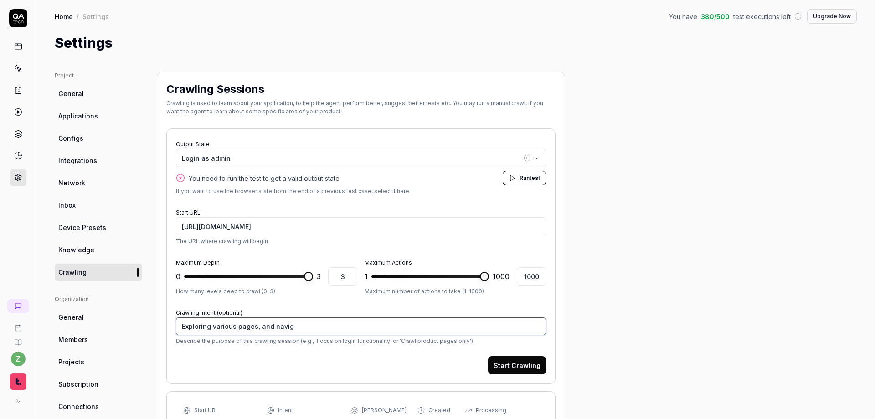
type textarea "Exploring various pages, and naviga"
type textarea "*"
type textarea "Exploring various pages, and navigat"
type textarea "*"
type textarea "Exploring various pages, and navigati"
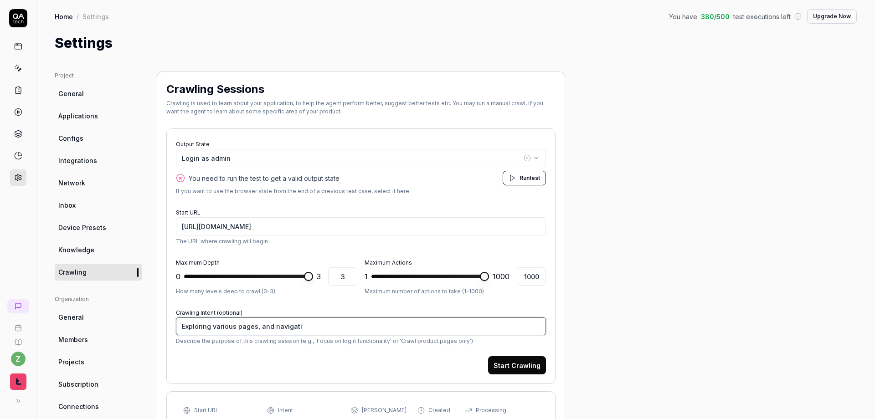
type textarea "*"
type textarea "Exploring various pages, and navigatio"
type textarea "*"
type textarea "Exploring various pages, and navigation"
type textarea "*"
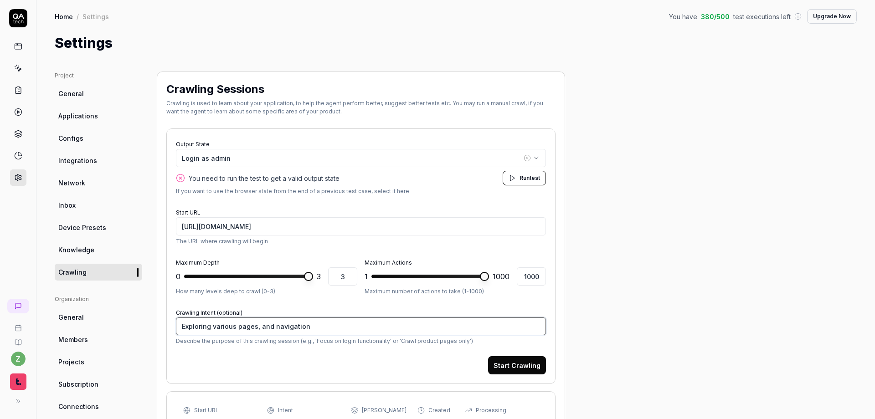
type textarea "Exploring various pages, and navigation"
type textarea "*"
type textarea "Exploring various pages, and navigation i"
click at [517, 179] on button "Run test" at bounding box center [523, 178] width 43 height 15
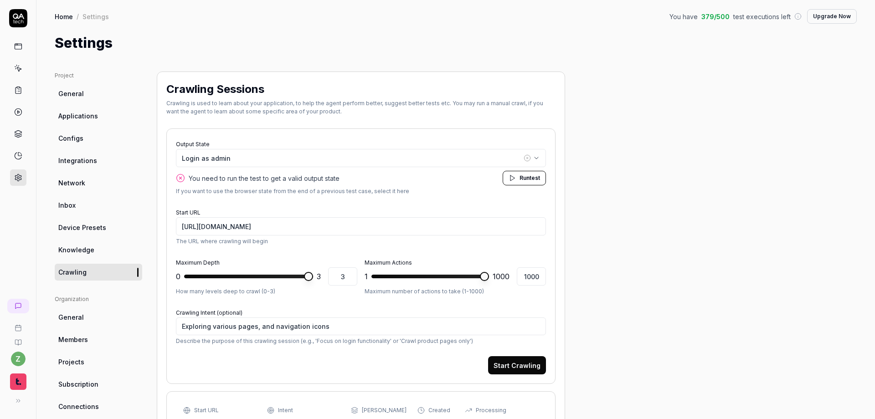
click at [93, 100] on link "General" at bounding box center [98, 93] width 87 height 17
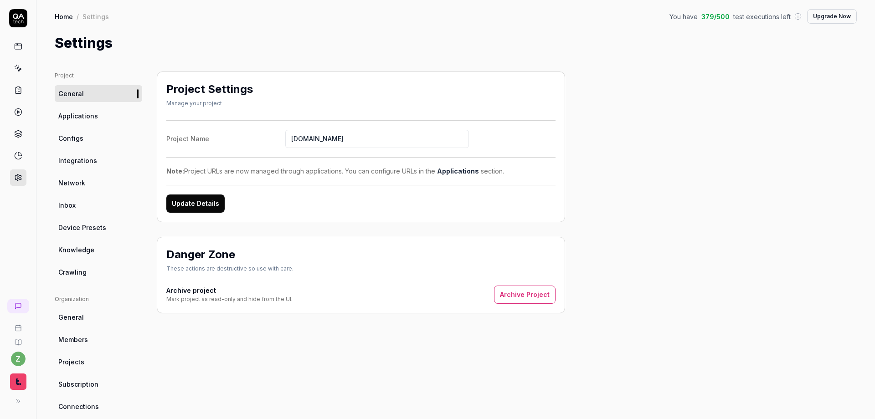
click at [66, 20] on link "Home" at bounding box center [64, 16] width 18 height 9
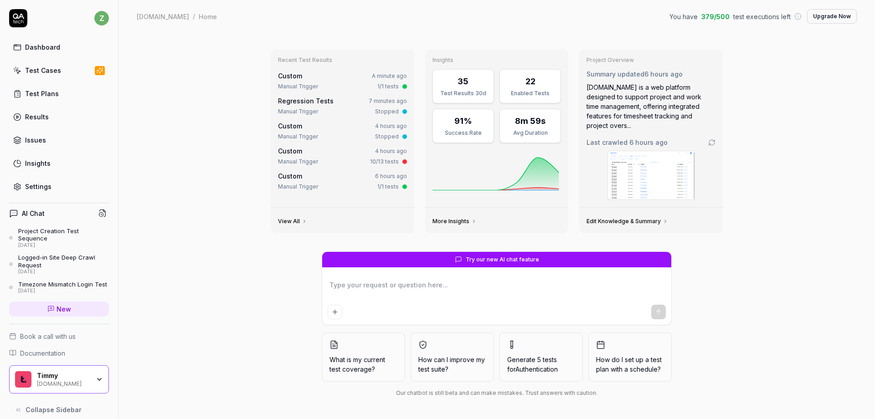
click at [338, 73] on div "Custom A minute ago" at bounding box center [342, 76] width 129 height 10
type textarea "*"
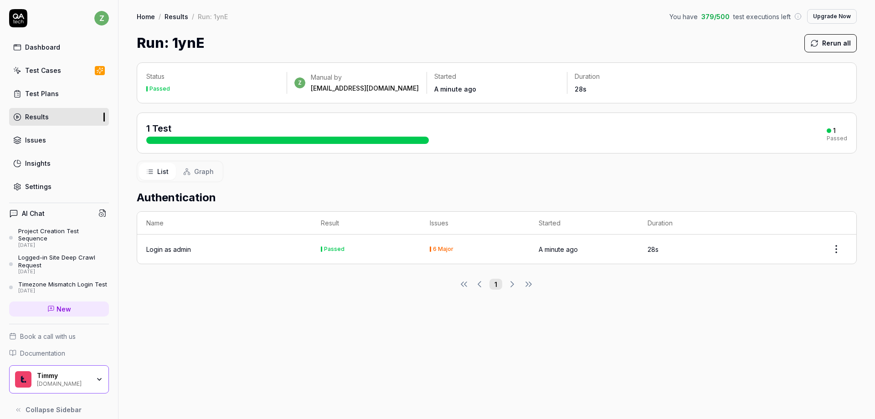
click at [820, 45] on button "Rerun all" at bounding box center [830, 43] width 52 height 18
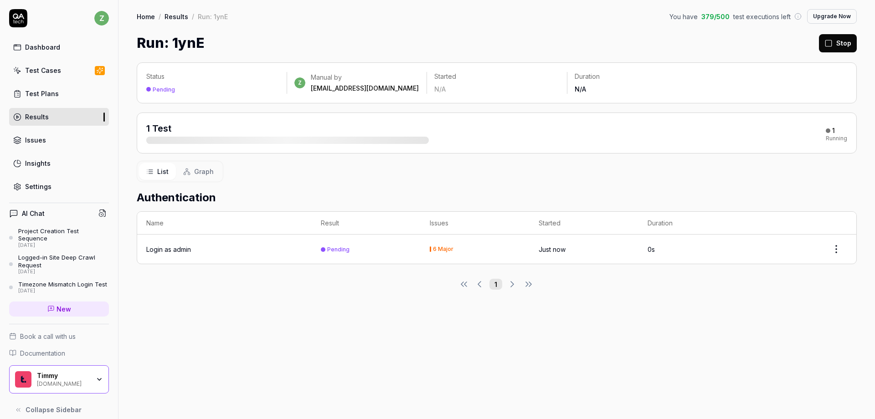
click at [833, 40] on button "Stop" at bounding box center [838, 43] width 38 height 18
click at [833, 50] on button "Stop" at bounding box center [838, 43] width 38 height 18
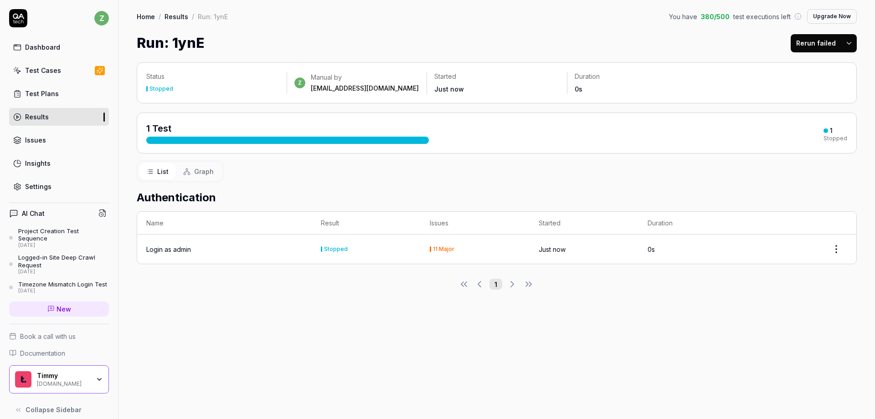
click at [75, 312] on link "New" at bounding box center [59, 309] width 100 height 15
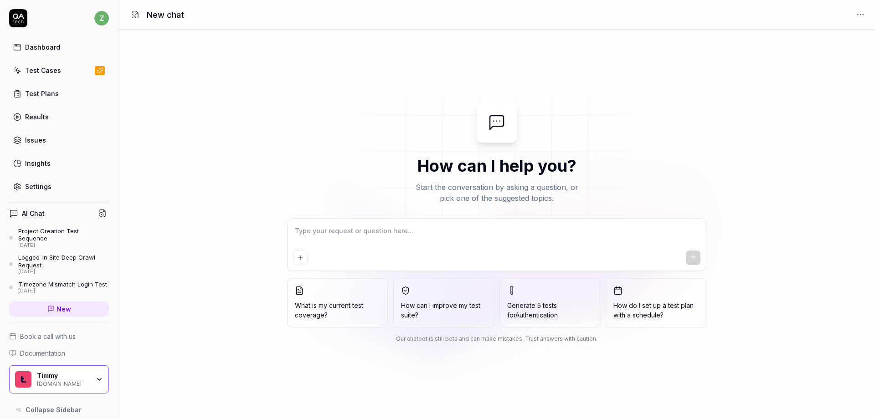
type textarea "C"
type textarea "*"
type textarea "Cr"
type textarea "*"
type textarea "Cra"
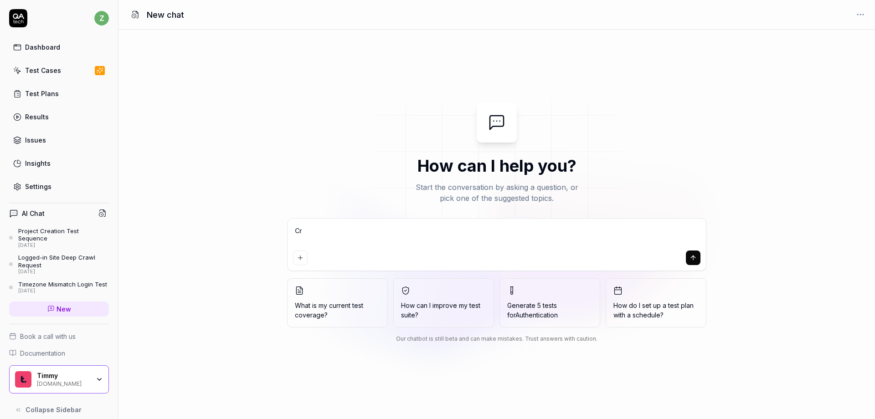
type textarea "*"
type textarea "Craw"
type textarea "*"
type textarea "Crawl"
type textarea "*"
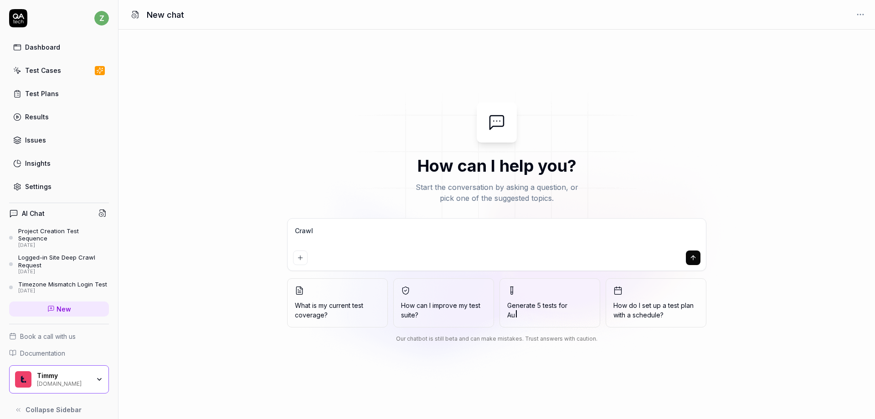
type textarea "Crawl"
type textarea "*"
type textarea "Crawl m"
type textarea "*"
type textarea "Crawl my"
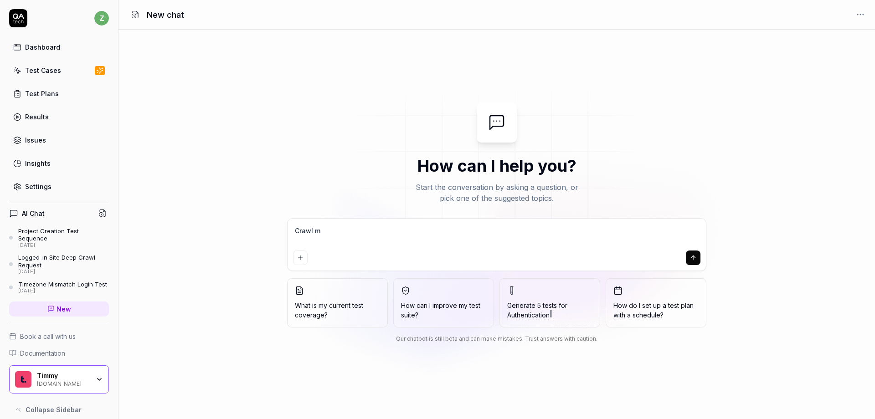
type textarea "*"
type textarea "Crawl my"
type textarea "*"
type textarea "Crawl my p"
type textarea "*"
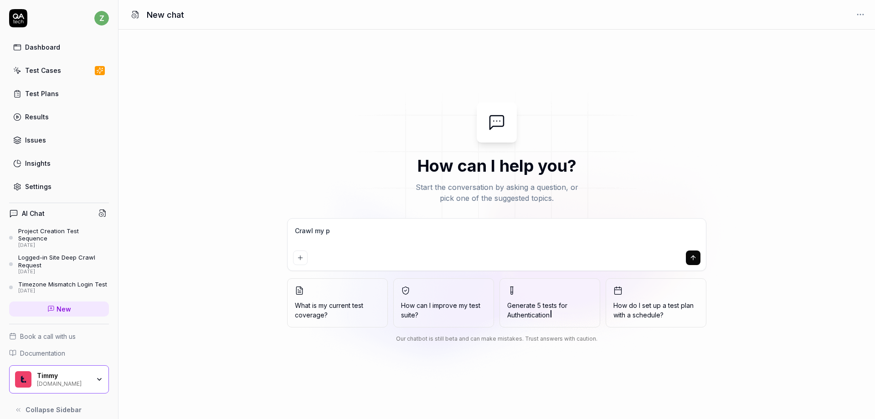
type textarea "Crawl my pr"
type textarea "*"
type textarea "Crawl my pro"
type textarea "*"
type textarea "Crawl my proj"
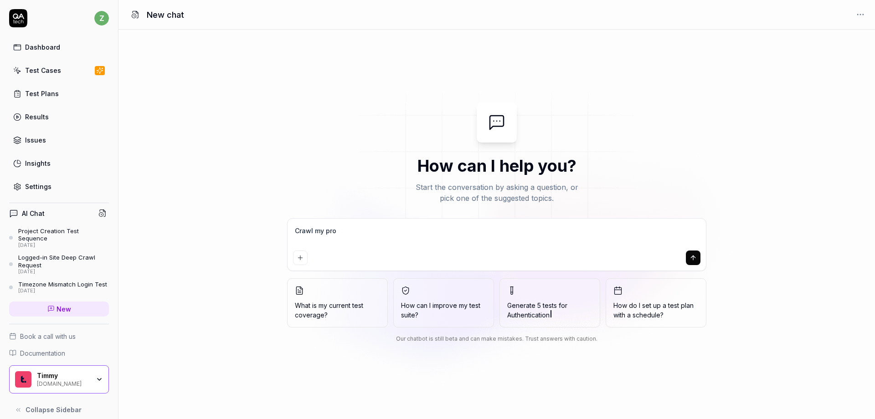
type textarea "*"
type textarea "Crawl my proje"
type textarea "*"
type textarea "Crawl my projec"
type textarea "*"
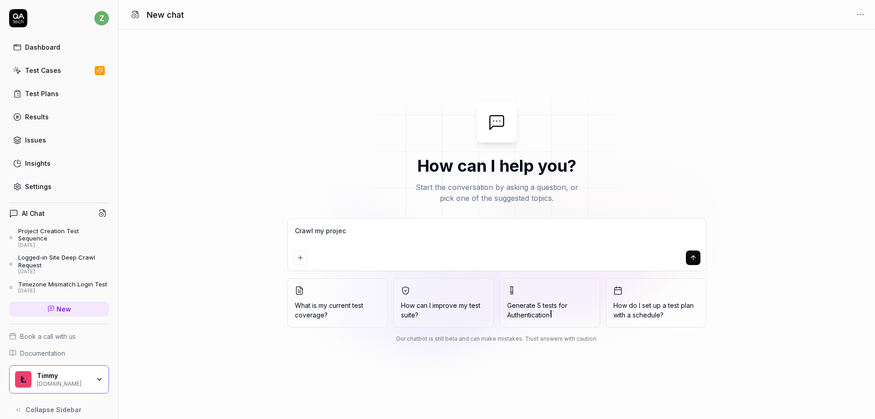
type textarea "Crawl my project"
type textarea "*"
type textarea "Crawl my project"
type textarea "*"
type textarea "Crawl my project a"
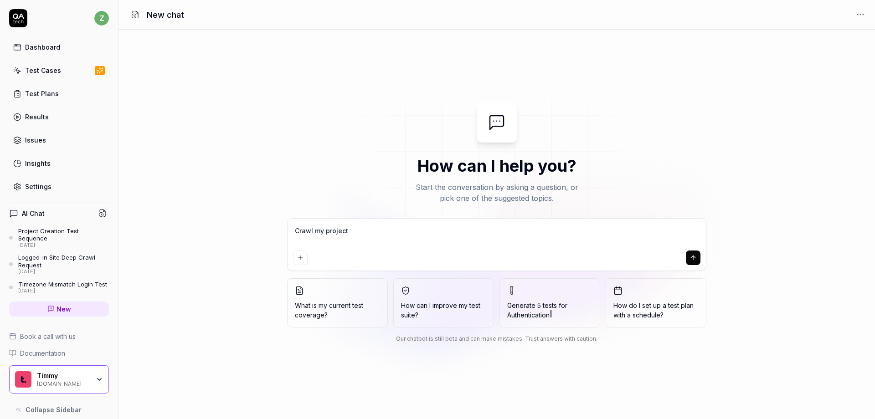
type textarea "*"
type textarea "Crawl my project at"
type textarea "*"
type textarea "Crawl my project at"
type textarea "*"
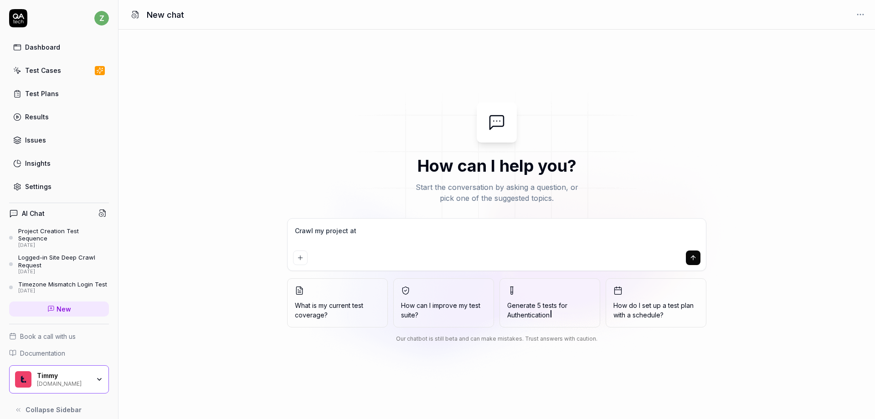
type textarea "Crawl my project at m"
type textarea "*"
type textarea "Crawl my project at ma"
type textarea "*"
type textarea "Crawl my project at max"
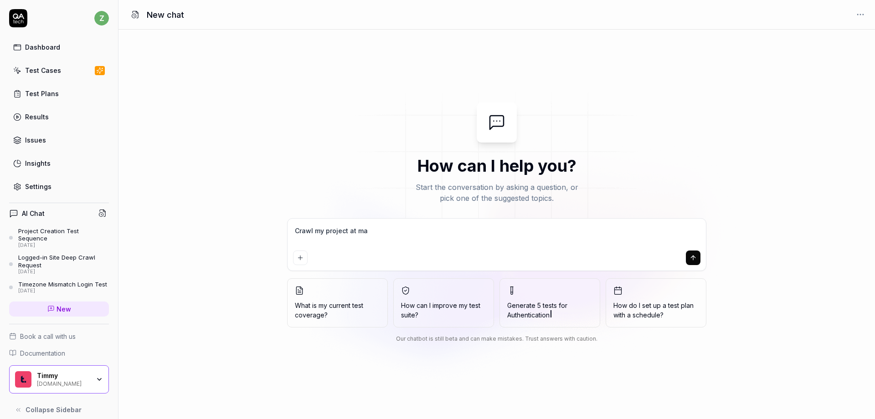
type textarea "*"
type textarea "Crawl my project at maxi"
type textarea "*"
type textarea "Crawl my project at maxim"
type textarea "*"
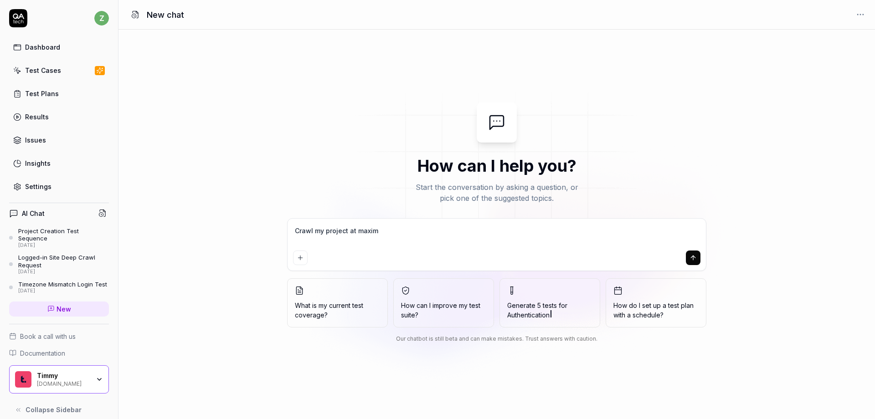
type textarea "Crawl my project at maximu"
type textarea "*"
type textarea "Crawl my project at maximum"
type textarea "*"
type textarea "Crawl my project at maximum"
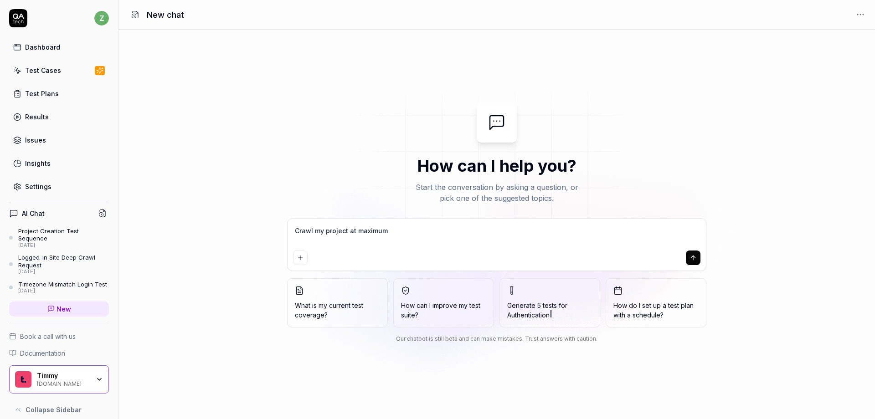
type textarea "*"
type textarea "Crawl my project at maximum d"
type textarea "*"
type textarea "Crawl my project at maximum de"
type textarea "*"
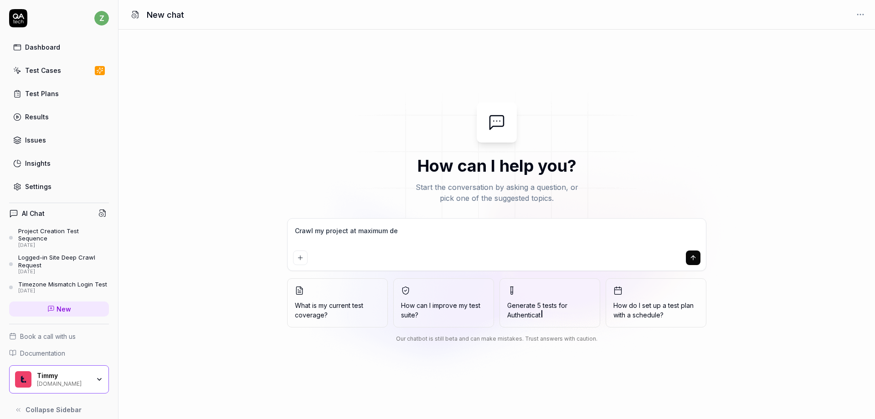
type textarea "Crawl my project at maximum dep"
type textarea "*"
type textarea "Crawl my project at maximum dept"
type textarea "*"
type textarea "Crawl my project at maximum depth"
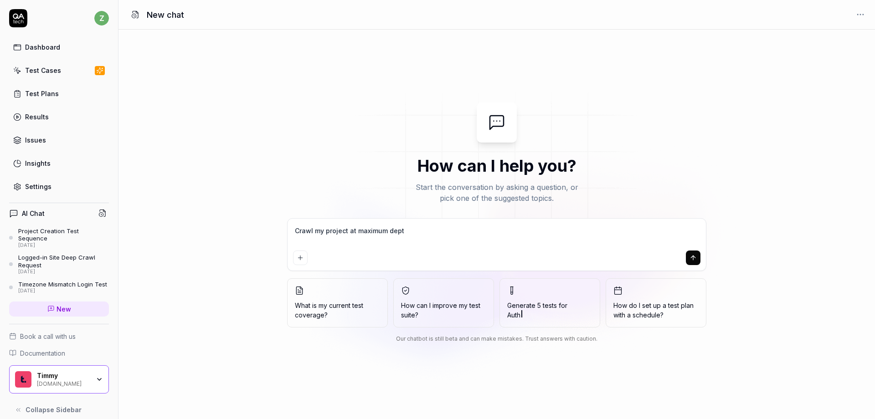
type textarea "*"
type textarea "Crawl my project at maximum depth"
type textarea "*"
type textarea "Crawl my project at maximum depth a"
type textarea "*"
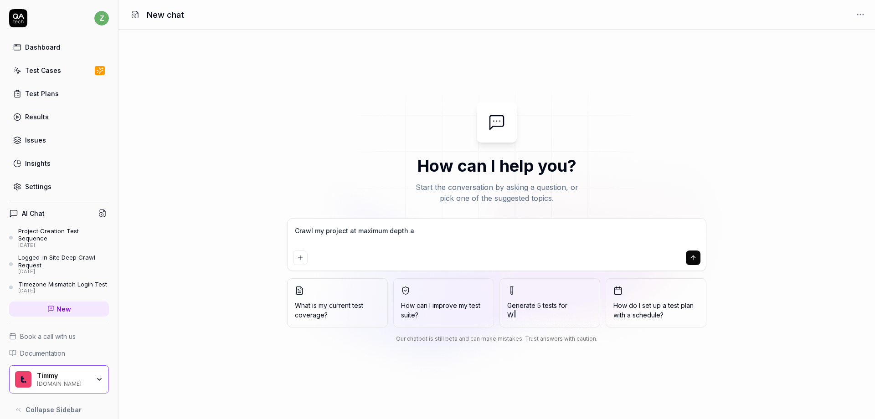
type textarea "Crawl my project at maximum depth an"
type textarea "*"
type textarea "Crawl my project at maximum depth and"
type textarea "*"
type textarea "Crawl my project at maximum depth and"
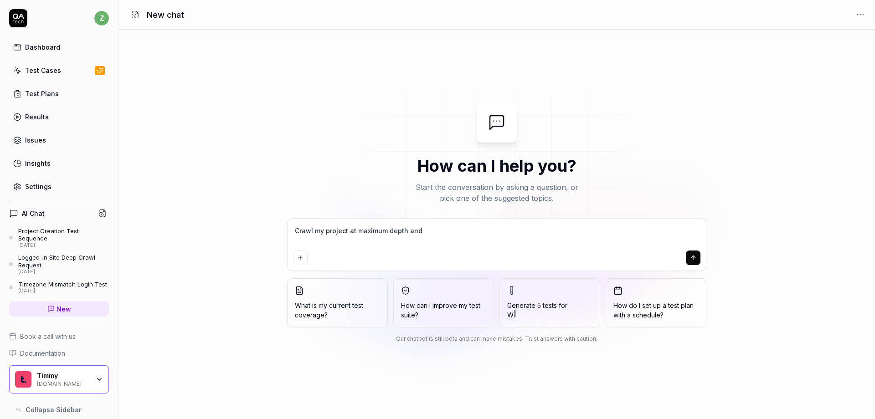
type textarea "*"
type textarea "Crawl my project at maximum depth and m"
type textarea "*"
type textarea "Crawl my project at maximum depth and ma"
type textarea "*"
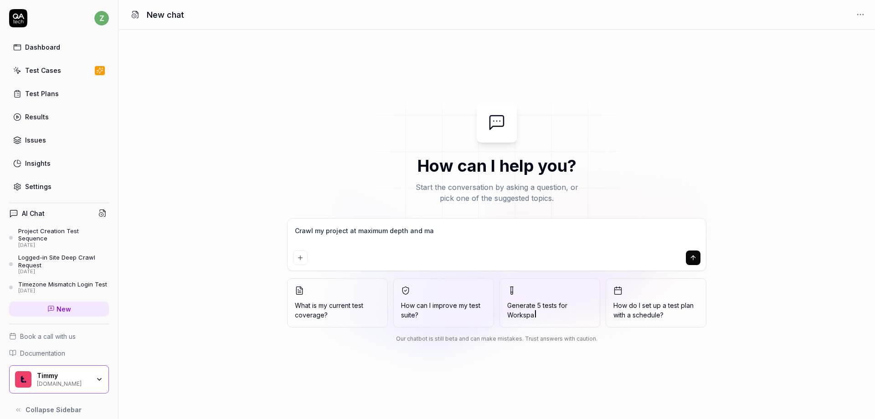
type textarea "Crawl my project at maximum depth and max"
type textarea "*"
type textarea "Crawl my project at maximum depth and maxi"
type textarea "*"
type textarea "Crawl my project at maximum depth and maxim"
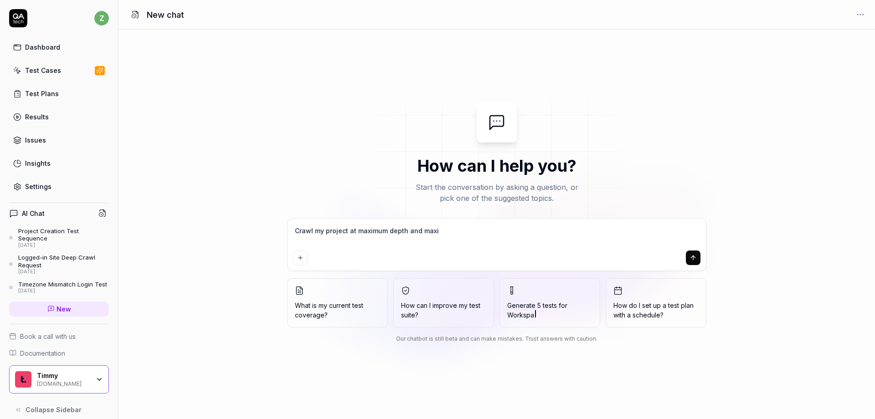
type textarea "*"
type textarea "Crawl my project at maximum depth and maximu"
type textarea "*"
type textarea "Crawl my project at maximum depth and maximum"
type textarea "*"
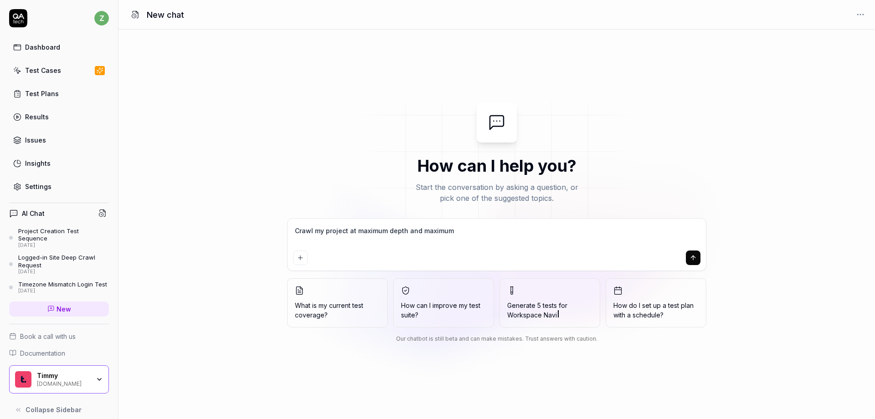
type textarea "Crawl my project at maximum depth and maximum"
type textarea "*"
type textarea "Crawl my project at maximum depth and maximum a"
type textarea "*"
type textarea "Crawl my project at maximum depth and maximum ac"
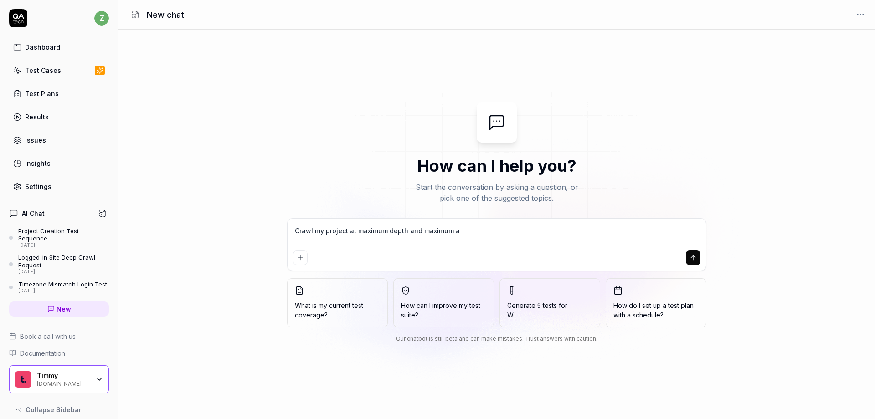
type textarea "*"
type textarea "Crawl my project at maximum depth and maximum act"
type textarea "*"
type textarea "Crawl my project at maximum depth and maximum acti"
type textarea "*"
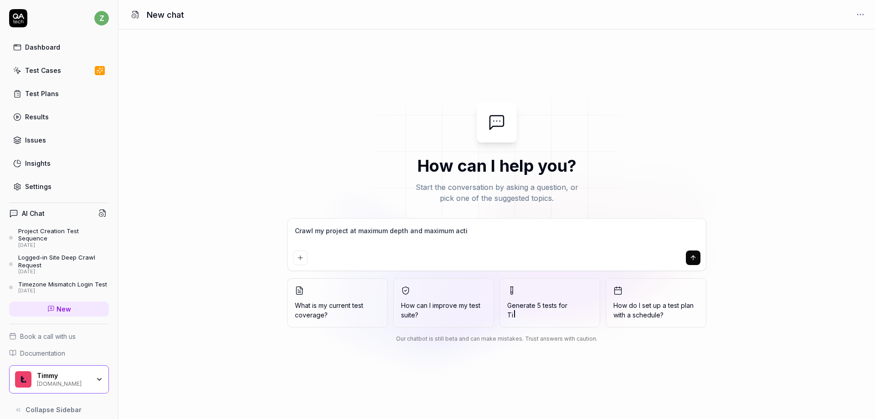
type textarea "Crawl my project at maximum depth and maximum actio"
type textarea "*"
type textarea "Crawl my project at maximum depth and maximum action"
type textarea "*"
type textarea "Crawl my project at maximum depth and maximum action"
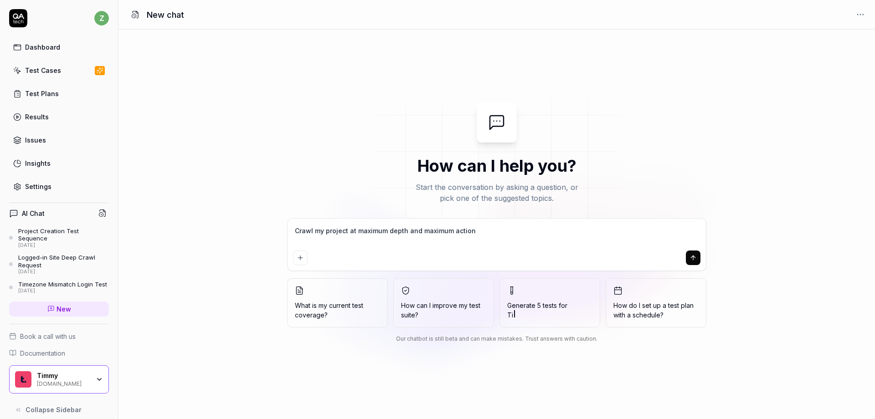
type textarea "*"
type textarea "Crawl my project at maximum depth and maximum action c"
type textarea "*"
type textarea "Crawl my project at maximum depth and maximum action co"
type textarea "*"
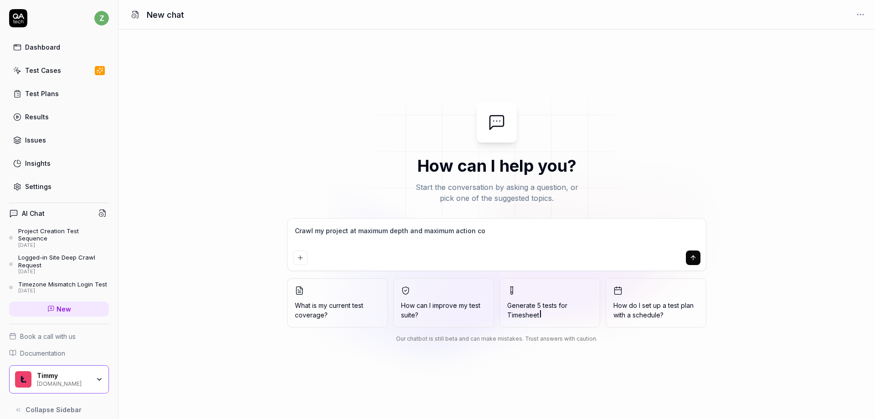
type textarea "Crawl my project at maximum depth and maximum action cou"
type textarea "*"
type textarea "Crawl my project at maximum depth and maximum action coun"
type textarea "*"
type textarea "Crawl my project at maximum depth and maximum action count"
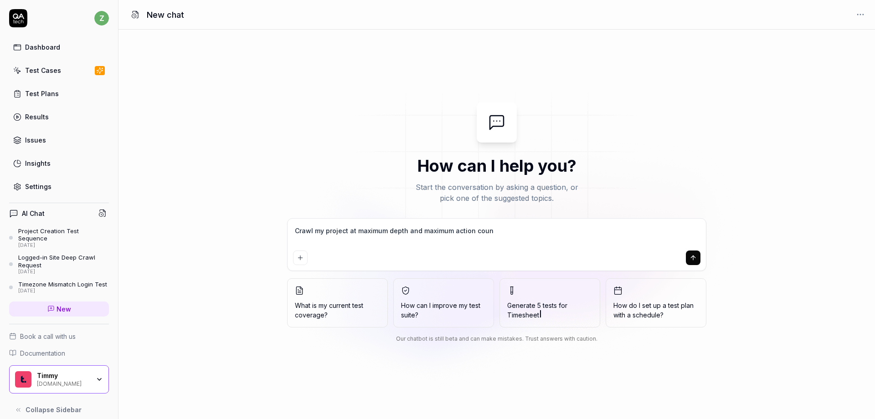
type textarea "*"
type textarea "Crawl my project at maximum depth and maximum action count"
type textarea "*"
type textarea "Crawl my project at maximum depth and maximum action count a"
type textarea "*"
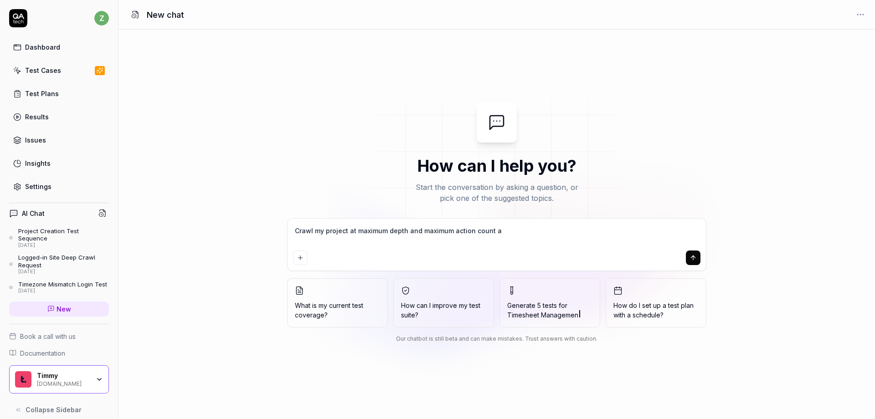
type textarea "Crawl my project at maximum depth and maximum action count af"
type textarea "*"
type textarea "Crawl my project at maximum depth and maximum action count aft"
type textarea "*"
type textarea "Crawl my project at maximum depth and maximum action count afte"
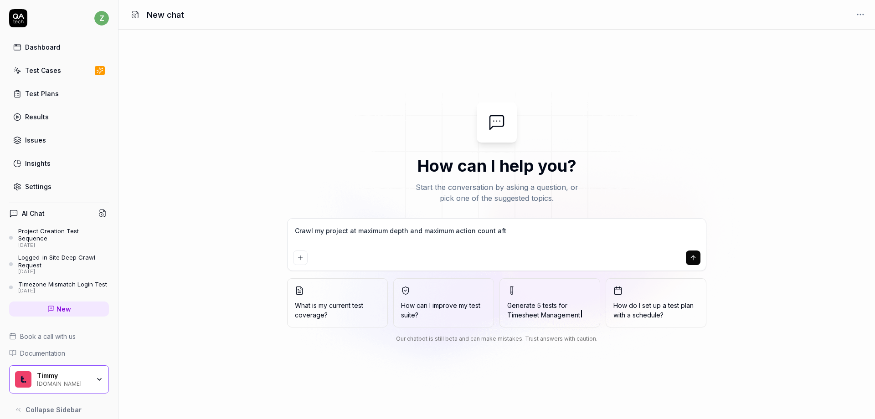
type textarea "*"
type textarea "Crawl my project at maximum depth and maximum action count after"
type textarea "*"
type textarea "Crawl my project at maximum depth and maximum action count after"
type textarea "*"
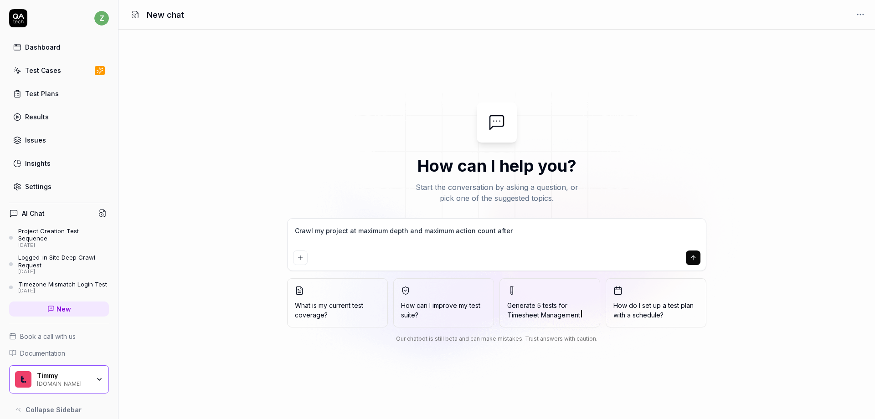
type textarea "Crawl my project at maximum depth and maximum action count after l"
type textarea "*"
type textarea "Crawl my project at maximum depth and maximum action count after lo"
type textarea "*"
type textarea "Crawl my project at maximum depth and maximum action count after log"
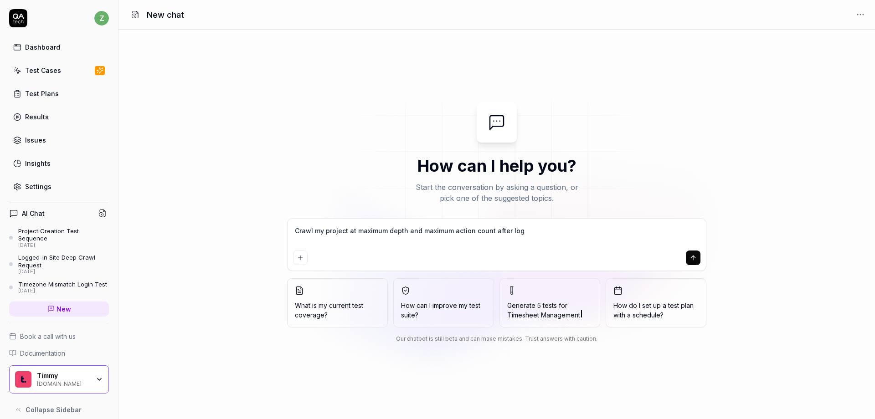
type textarea "*"
type textarea "Crawl my project at maximum depth and maximum action count after logi"
type textarea "*"
type textarea "Crawl my project at maximum depth and maximum action count after login"
type textarea "*"
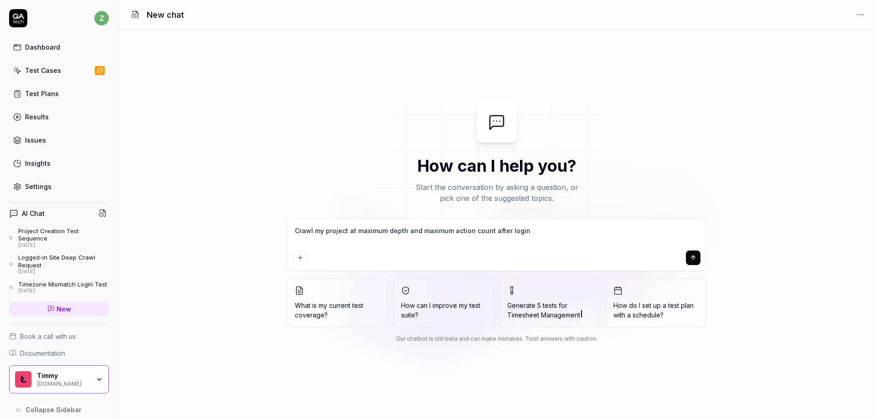
type textarea "Crawl my project at maximum depth and maximum action count after logi"
type textarea "*"
type textarea "Crawl my project at maximum depth and maximum action count after log"
type textarea "*"
type textarea "Crawl my project at maximum depth and maximum action count after lo"
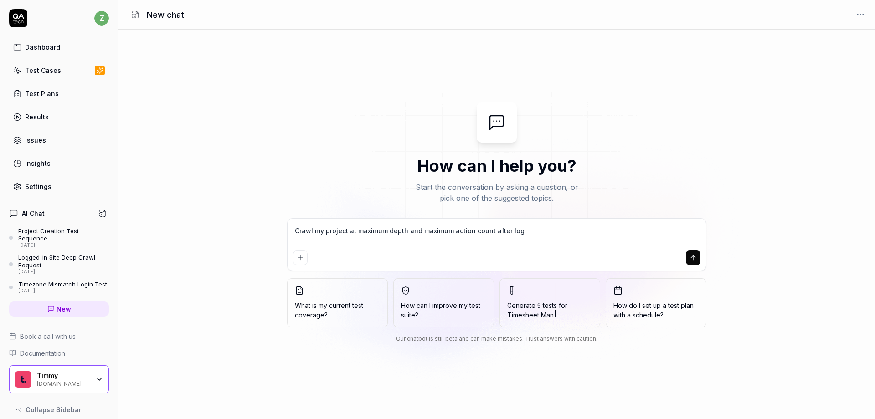
type textarea "*"
type textarea "Crawl my project at maximum depth and maximum action count after l"
type textarea "*"
type textarea "Crawl my project at maximum depth and maximum action count after"
type textarea "*"
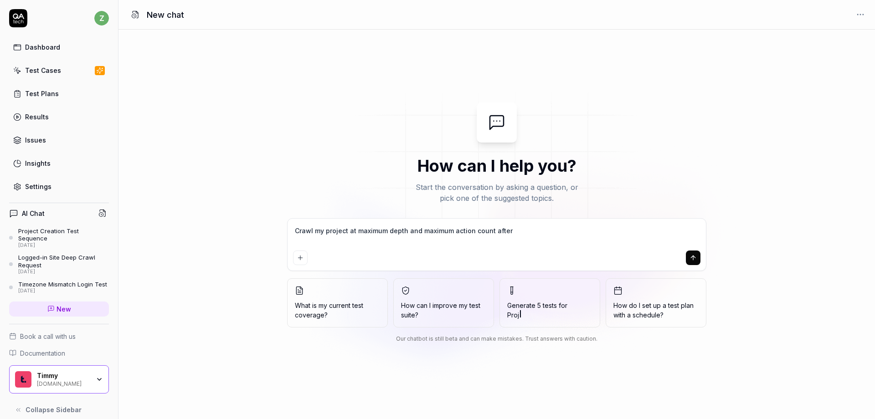
type textarea "Crawl my project at maximum depth and maximum action count after l"
type textarea "*"
type textarea "Crawl my project at maximum depth and maximum action count after lo"
type textarea "*"
type textarea "Crawl my project at maximum depth and maximum action count after log"
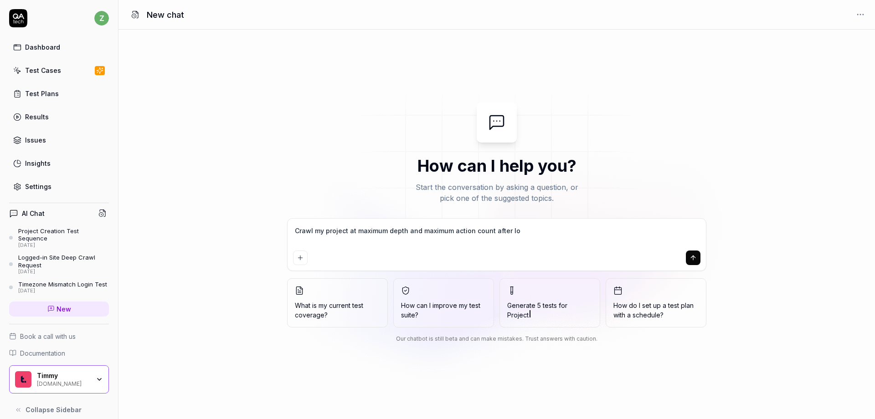
type textarea "*"
type textarea "Crawl my project at maximum depth and maximum action count after logg"
type textarea "*"
type textarea "Crawl my project at maximum depth and maximum action count after loggi"
type textarea "*"
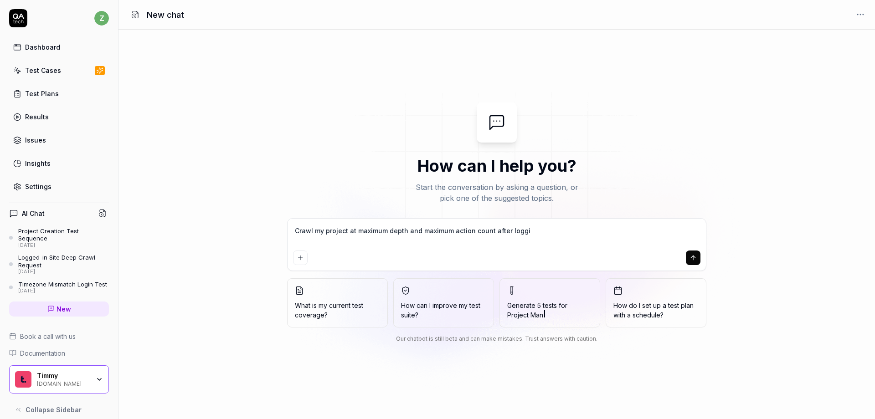
type textarea "Crawl my project at maximum depth and maximum action count after loggin"
type textarea "*"
type textarea "Crawl my project at maximum depth and maximum action count after logging"
type textarea "*"
type textarea "Crawl my project at maximum depth and maximum action count after logging"
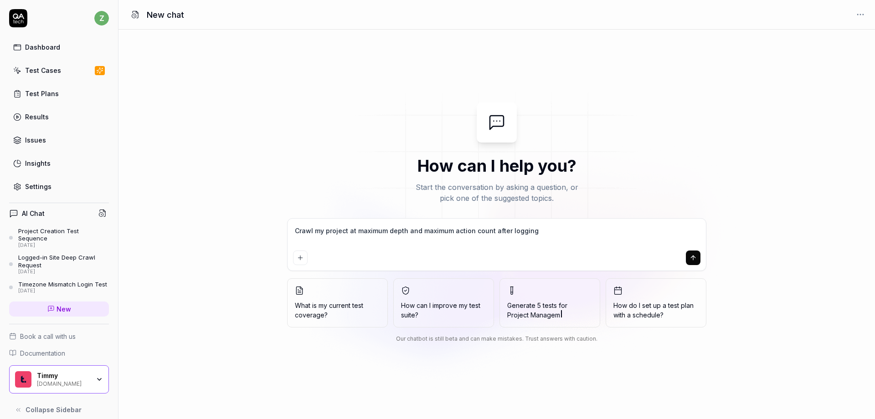
type textarea "*"
type textarea "Crawl my project at maximum depth and maximum action count after logging i"
type textarea "*"
type textarea "Crawl my project at maximum depth and maximum action count after logging in"
type textarea "*"
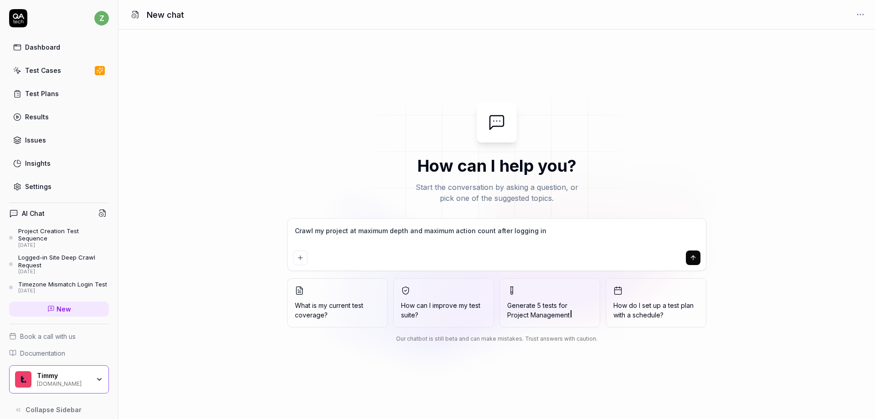
type textarea "Crawl my project at maximum depth and maximum action count after logging in"
type textarea "*"
type textarea "Crawl my project at maximum depth and maximum action count after logging in a"
type textarea "*"
type textarea "Crawl my project at maximum depth and maximum action count after logging in as"
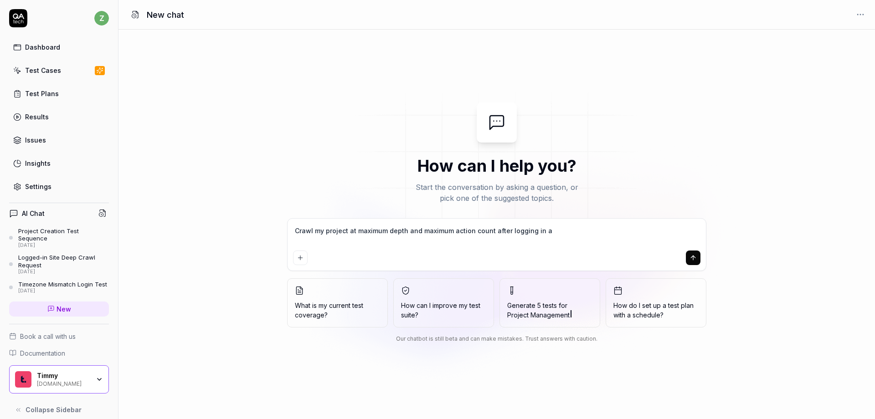
type textarea "*"
type textarea "Crawl my project at maximum depth and maximum action count after logging in as"
type textarea "*"
type textarea "Crawl my project at maximum depth and maximum action count after logging in as a"
type textarea "*"
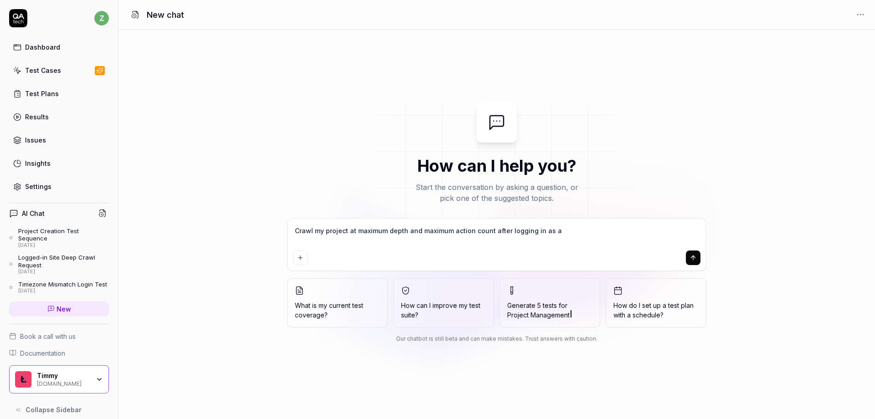
type textarea "Crawl my project at maximum depth and maximum action count after logging in as …"
type textarea "*"
type textarea "Crawl my project at maximum depth and maximum action count after logging in as …"
type textarea "*"
type textarea "Crawl my project at maximum depth and maximum action count after logging in as …"
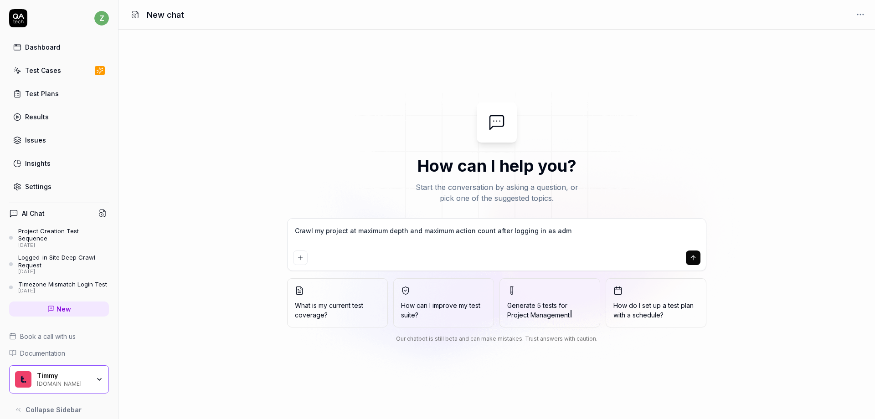
type textarea "*"
type textarea "Crawl my project at maximum depth and maximum action count after logging in as …"
type textarea "*"
type textarea "Crawl my project at maximum depth and maximum action count after logging in as …"
type textarea "*"
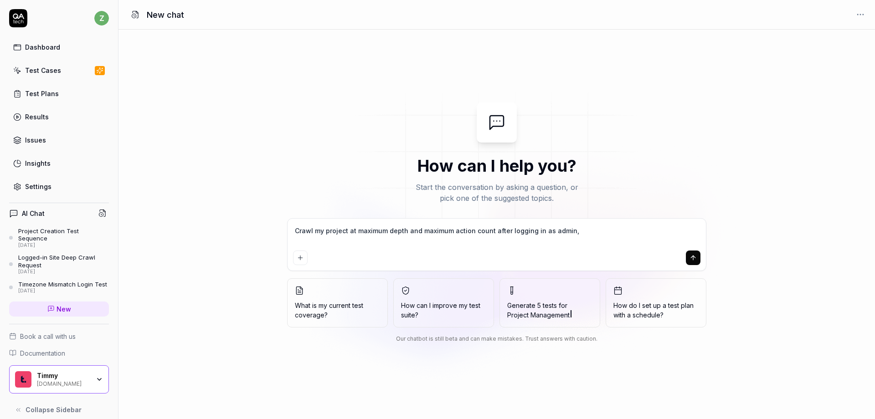
type textarea "Crawl my project at maximum depth and maximum action count after logging in as …"
type textarea "*"
type textarea "Crawl my project at maximum depth and maximum action count after logging in as …"
type textarea "*"
type textarea "Crawl my project at maximum depth and maximum action count after logging in as …"
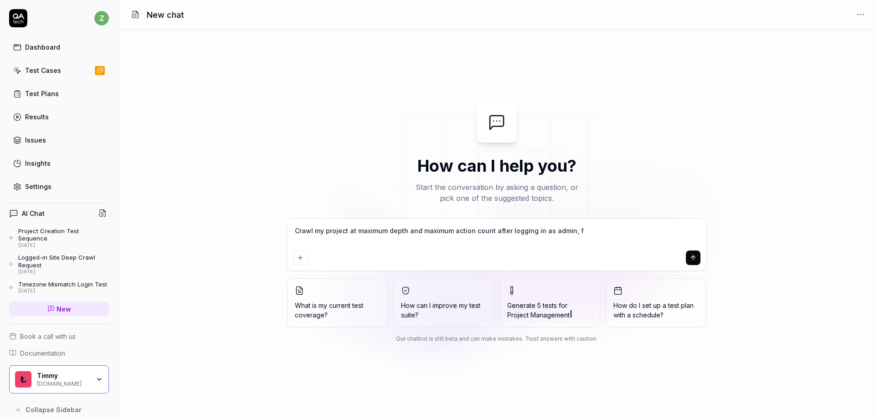
type textarea "*"
type textarea "Crawl my project at maximum depth and maximum action count after logging in as …"
type textarea "*"
type textarea "Crawl my project at maximum depth and maximum action count after logging in as …"
type textarea "*"
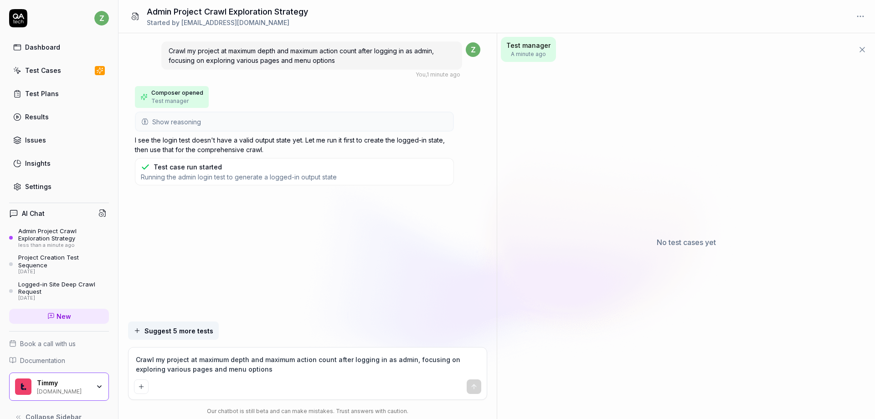
click at [532, 50] on span "A minute ago" at bounding box center [528, 54] width 44 height 8
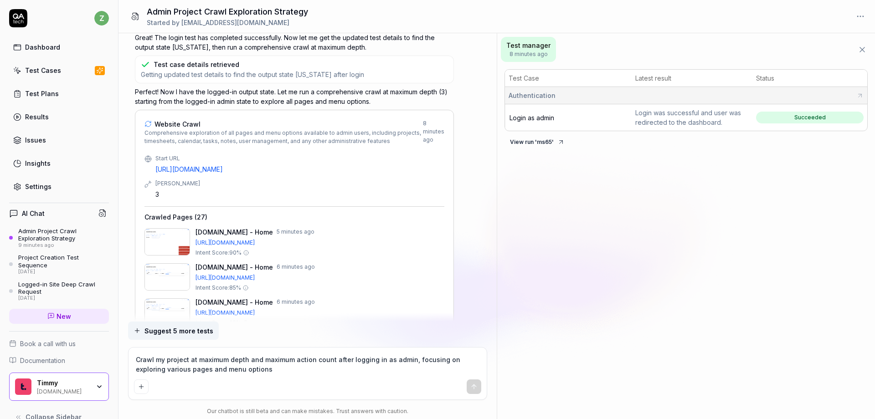
scroll to position [255, 0]
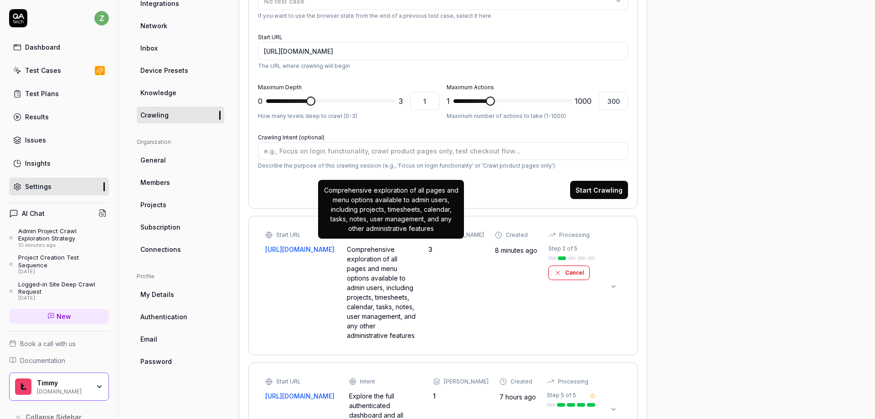
scroll to position [164, 0]
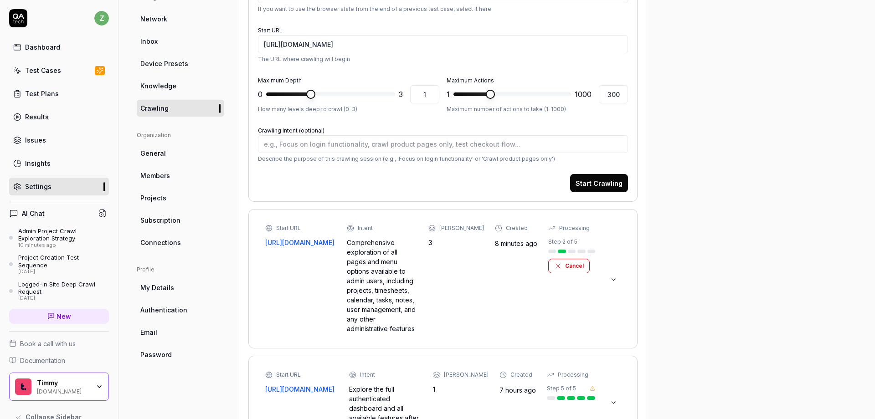
click at [389, 268] on div "Comprehensive exploration of all pages and menu options available to admin user…" at bounding box center [382, 286] width 71 height 96
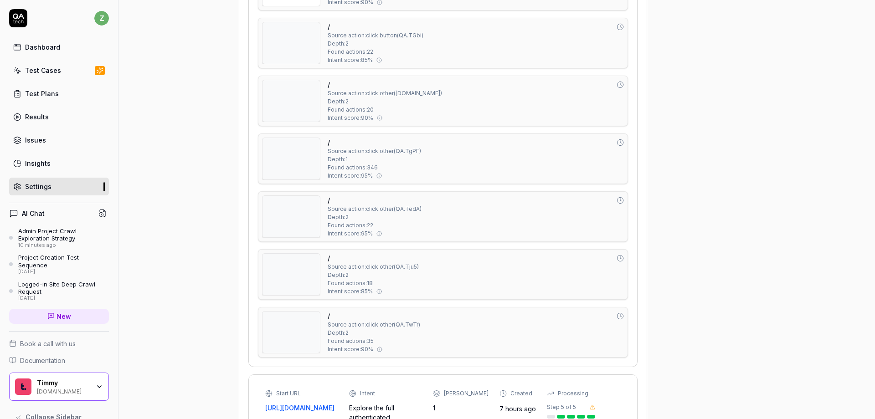
scroll to position [1742, 0]
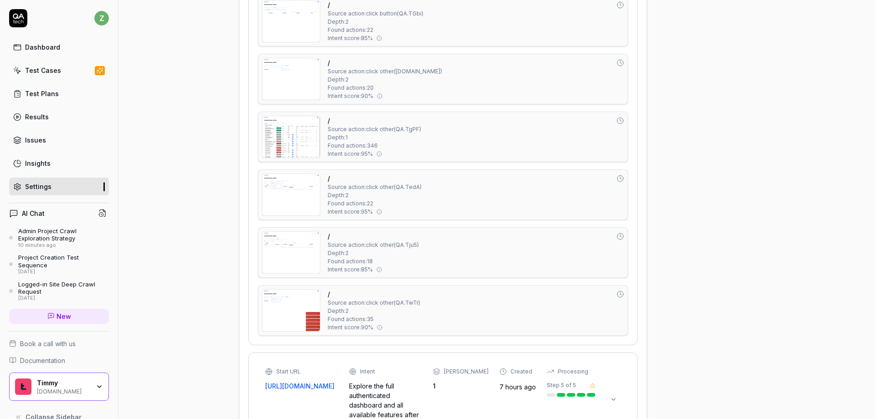
click at [288, 317] on img at bounding box center [290, 310] width 57 height 41
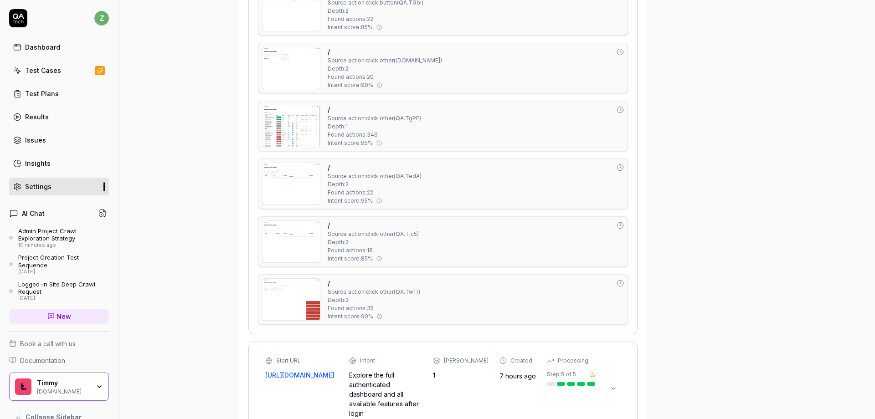
click at [291, 138] on img at bounding box center [290, 125] width 57 height 41
click at [287, 170] on img at bounding box center [290, 183] width 57 height 41
drag, startPoint x: 177, startPoint y: 146, endPoint x: 262, endPoint y: 174, distance: 89.5
click at [302, 226] on img at bounding box center [290, 241] width 57 height 41
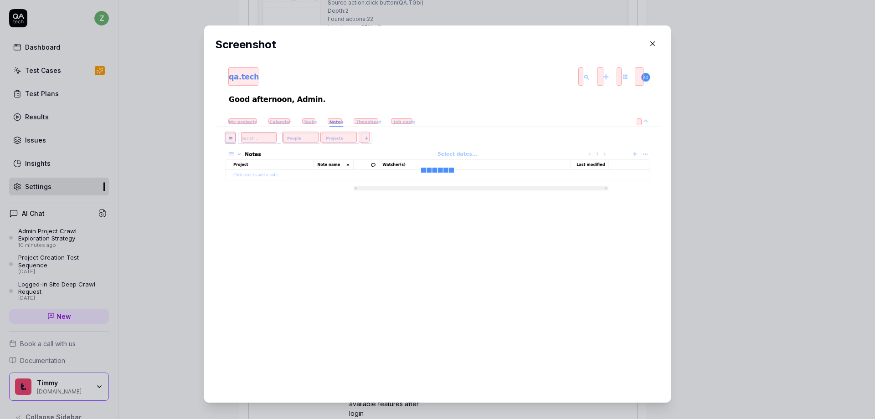
click at [192, 165] on div "​ Screenshot" at bounding box center [437, 214] width 503 height 399
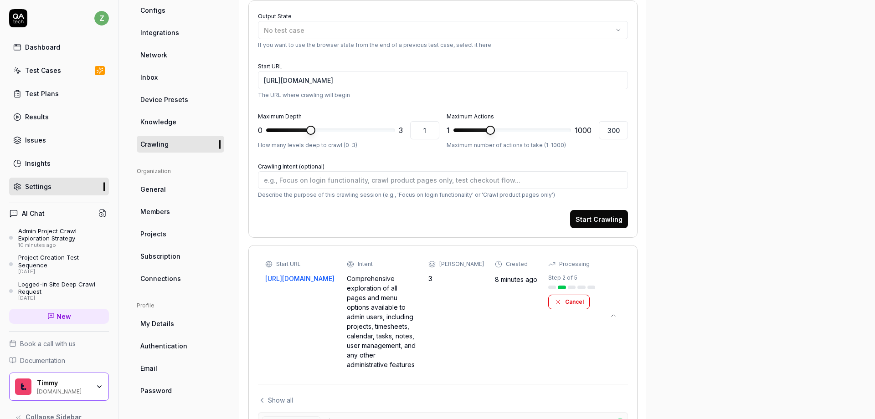
scroll to position [406, 0]
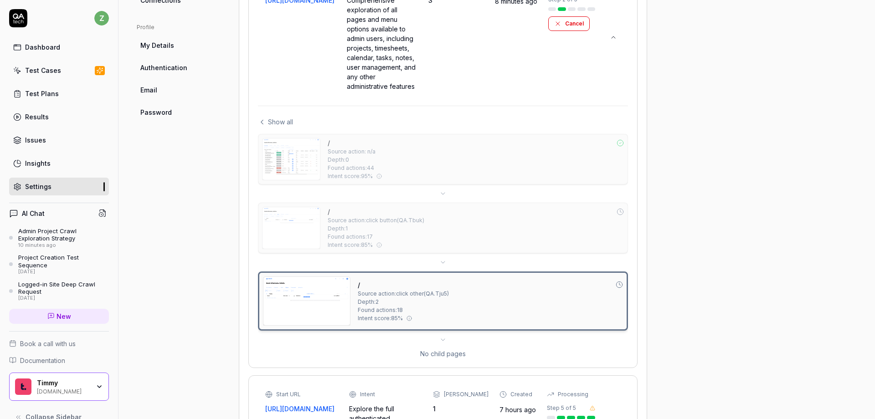
click at [294, 163] on img at bounding box center [290, 158] width 57 height 41
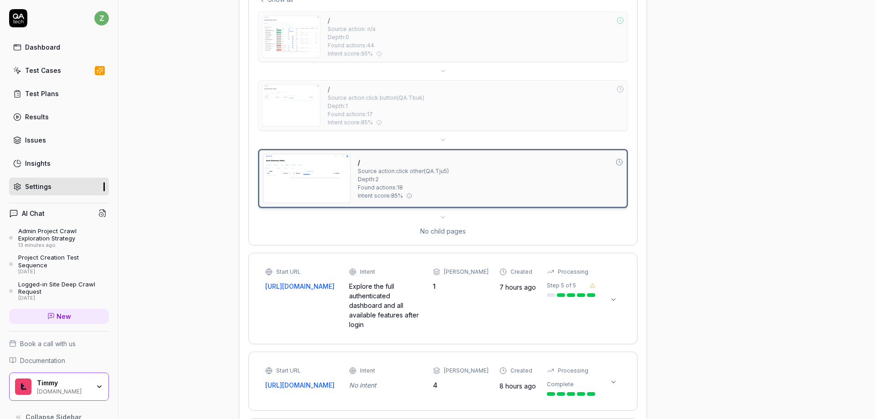
scroll to position [542, 0]
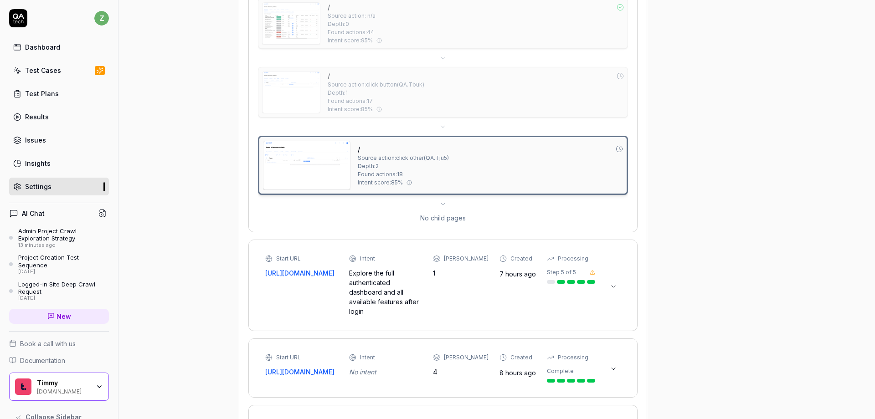
click at [448, 221] on div "No child pages" at bounding box center [443, 218] width 370 height 10
click at [441, 205] on icon at bounding box center [442, 203] width 7 height 7
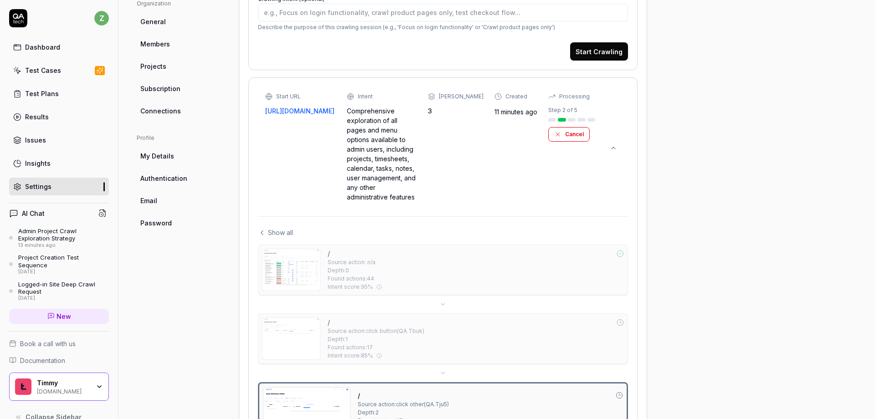
scroll to position [328, 0]
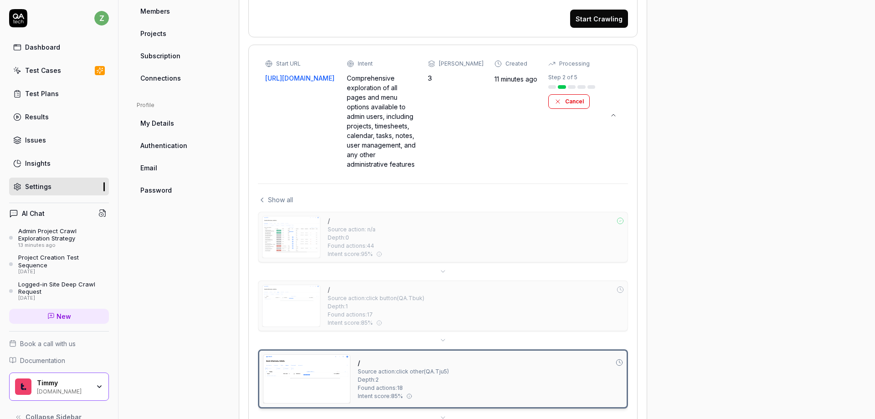
click at [292, 310] on img at bounding box center [290, 305] width 57 height 41
click at [303, 238] on img at bounding box center [290, 236] width 57 height 41
click at [279, 189] on div "Show all / Source action: n/a Depth: 0 Found actions: 44 Intent score: 95 % / S…" at bounding box center [443, 310] width 370 height 253
click at [286, 200] on span "Show all" at bounding box center [280, 200] width 25 height 10
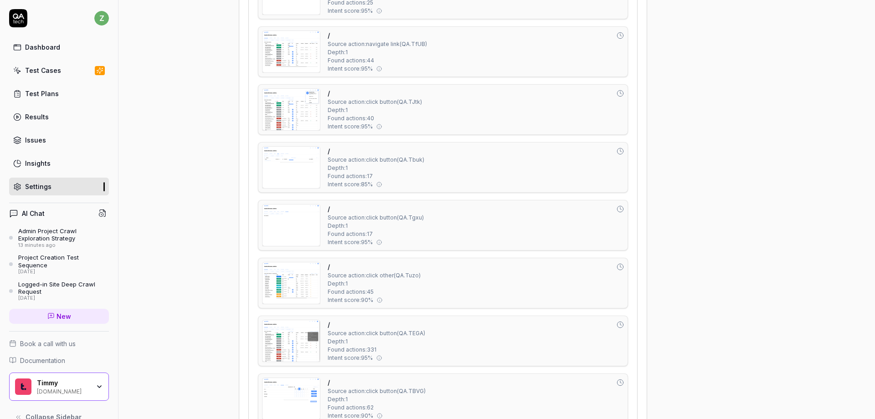
scroll to position [615, 0]
click at [297, 123] on img at bounding box center [290, 106] width 57 height 41
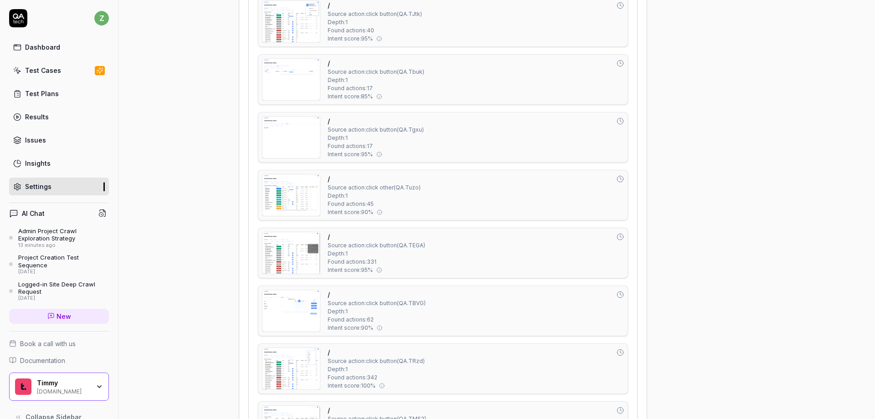
scroll to position [773, 0]
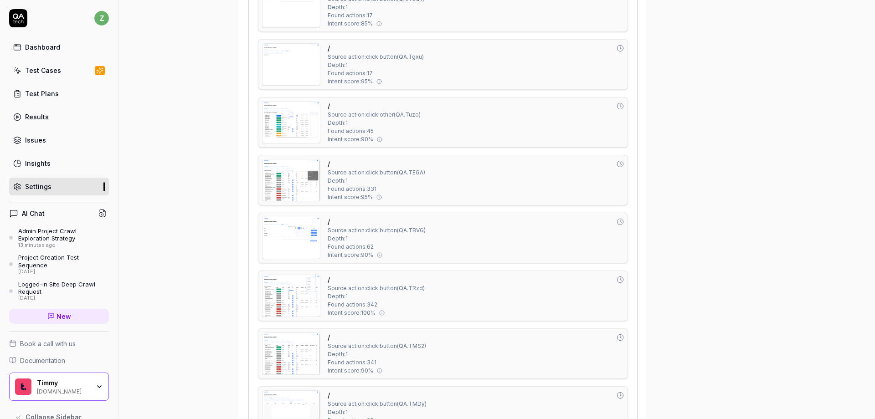
click at [297, 170] on img at bounding box center [290, 179] width 57 height 41
type textarea "*"
